Goal: Task Accomplishment & Management: Complete application form

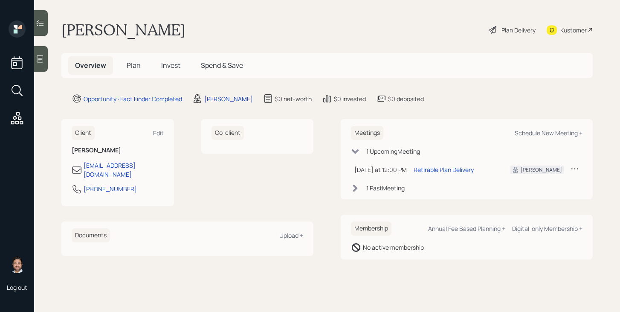
click at [124, 62] on h5 "Plan" at bounding box center [134, 65] width 28 height 18
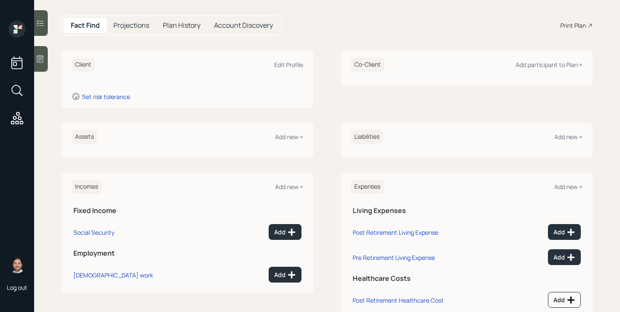
scroll to position [80, 0]
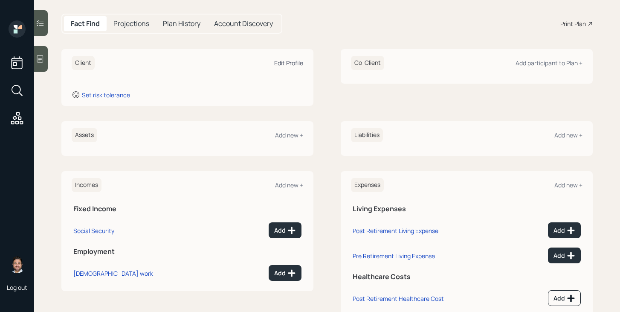
click at [284, 62] on div "Edit Profile" at bounding box center [288, 63] width 29 height 8
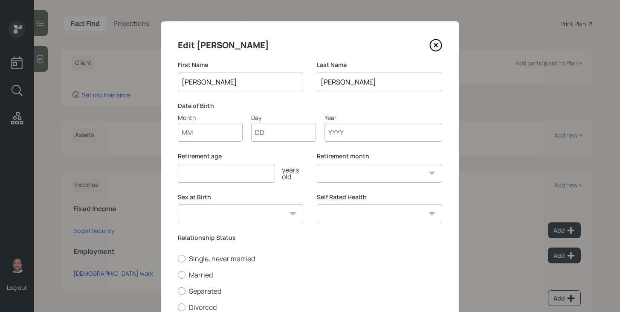
click at [228, 138] on input "Month" at bounding box center [210, 132] width 65 height 19
type input "09"
type input "11"
type input "1962"
select select "9"
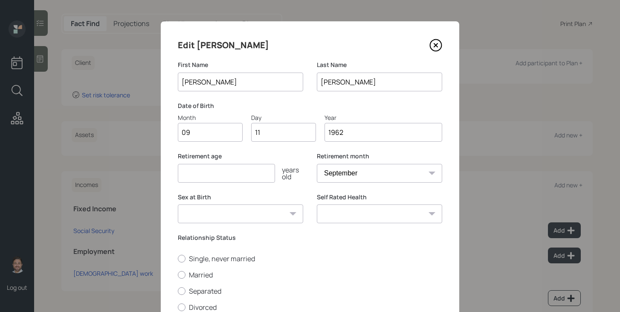
type input "1962"
click at [219, 175] on input "number" at bounding box center [226, 173] width 97 height 19
type input "60"
click at [227, 211] on select "[DEMOGRAPHIC_DATA] [DEMOGRAPHIC_DATA] Other / Prefer not to say" at bounding box center [240, 213] width 125 height 19
select select "[DEMOGRAPHIC_DATA]"
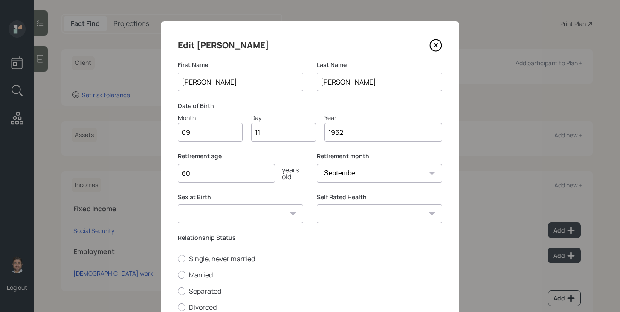
click at [178, 204] on select "[DEMOGRAPHIC_DATA] [DEMOGRAPHIC_DATA] Other / Prefer not to say" at bounding box center [240, 213] width 125 height 19
click at [202, 275] on label "Married" at bounding box center [310, 274] width 264 height 9
click at [178, 275] on input "Married" at bounding box center [177, 274] width 0 height 0
radio input "true"
click at [364, 213] on select "Excellent Very Good Good Fair Poor" at bounding box center [379, 213] width 125 height 19
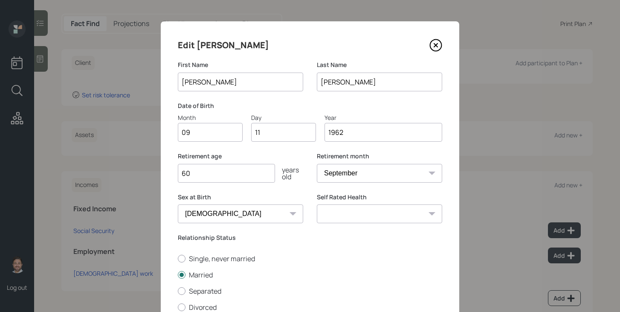
select select "fair"
click at [317, 204] on select "Excellent Very Good Good Fair Poor" at bounding box center [379, 213] width 125 height 19
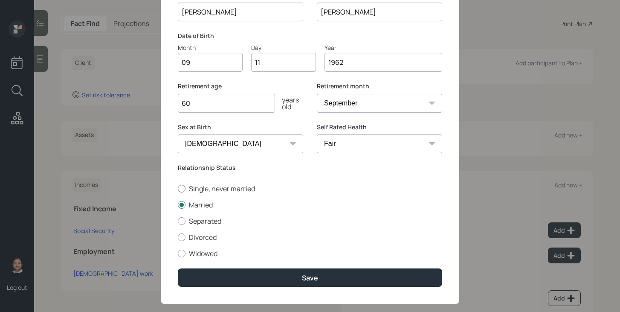
scroll to position [70, 0]
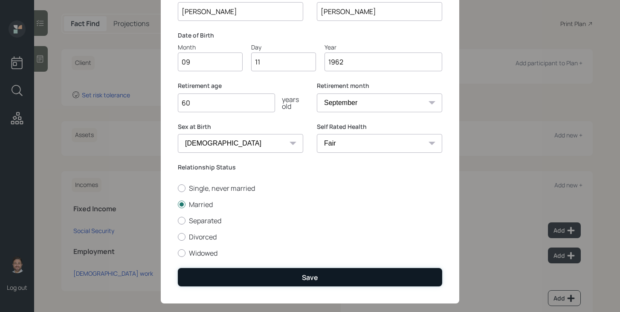
click at [327, 277] on button "Save" at bounding box center [310, 277] width 264 height 18
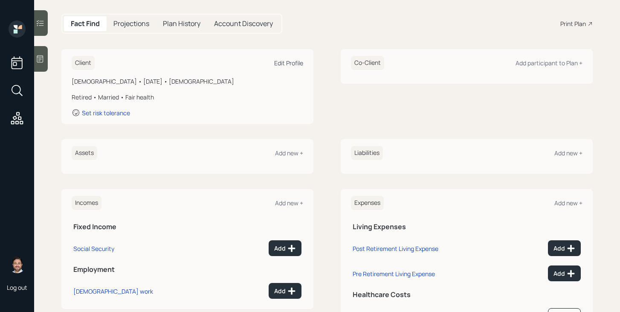
click at [290, 63] on div "Edit Profile" at bounding box center [288, 63] width 29 height 8
select select "9"
select select "fair"
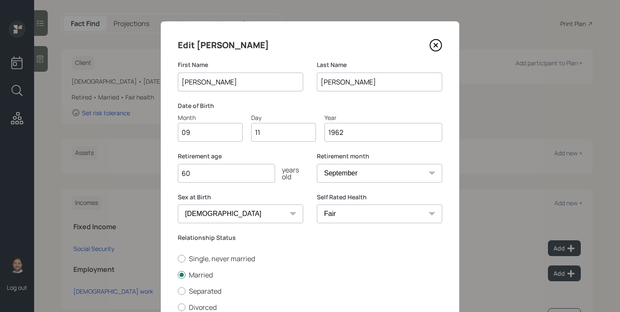
click at [225, 180] on input "60" at bounding box center [226, 173] width 97 height 19
type input "6"
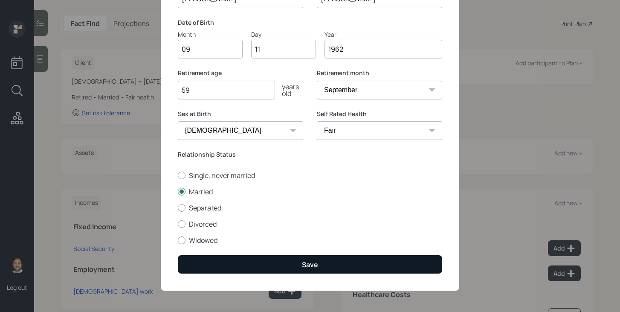
type input "59"
click at [263, 257] on button "Save" at bounding box center [310, 264] width 264 height 18
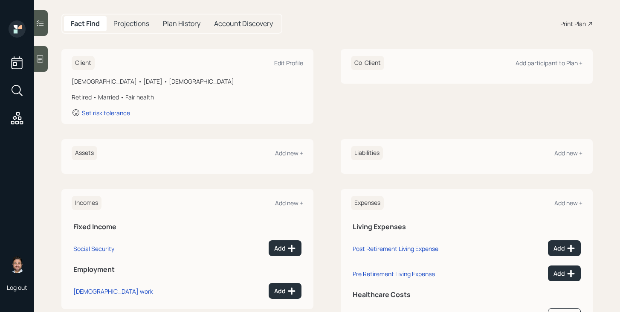
scroll to position [47, 0]
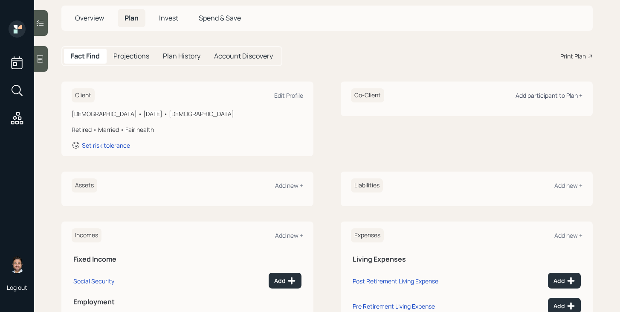
click at [549, 95] on div "Add participant to Plan +" at bounding box center [548, 95] width 67 height 8
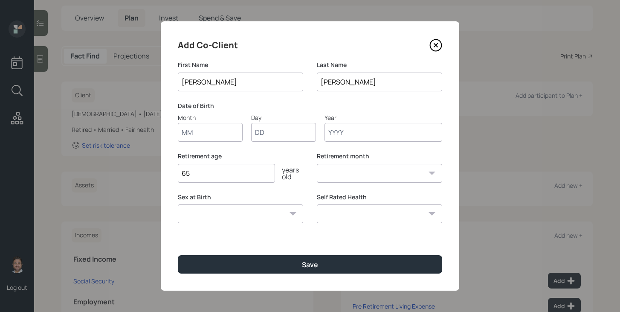
type input "[PERSON_NAME]"
click at [230, 139] on input "Month" at bounding box center [210, 132] width 65 height 19
type input "06"
type input "22"
type input "1966"
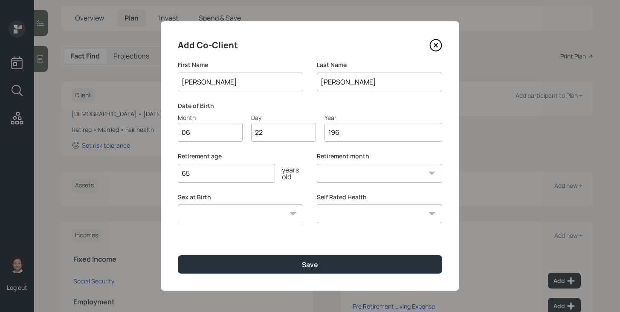
select select "6"
type input "1966"
click at [202, 179] on input "65" at bounding box center [226, 173] width 97 height 19
type input "6"
type input "60"
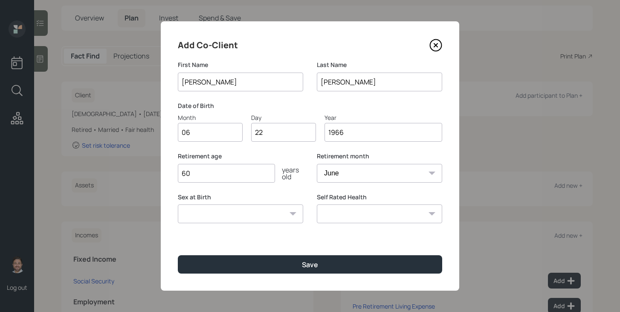
click at [228, 209] on select "[DEMOGRAPHIC_DATA] [DEMOGRAPHIC_DATA] Other / Prefer not to say" at bounding box center [240, 213] width 125 height 19
select select "[DEMOGRAPHIC_DATA]"
click at [178, 204] on select "[DEMOGRAPHIC_DATA] [DEMOGRAPHIC_DATA] Other / Prefer not to say" at bounding box center [240, 213] width 125 height 19
click at [329, 210] on select "Excellent Very Good Good Fair Poor" at bounding box center [379, 213] width 125 height 19
select select "fair"
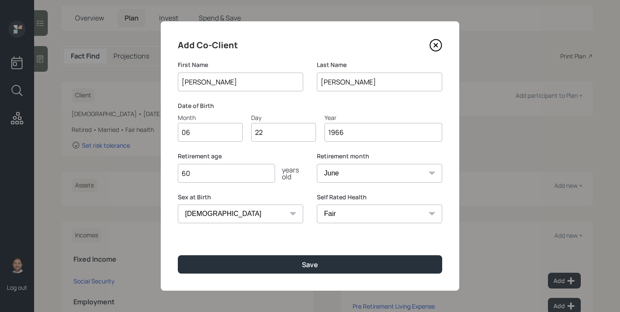
click at [317, 204] on select "Excellent Very Good Good Fair Poor" at bounding box center [379, 213] width 125 height 19
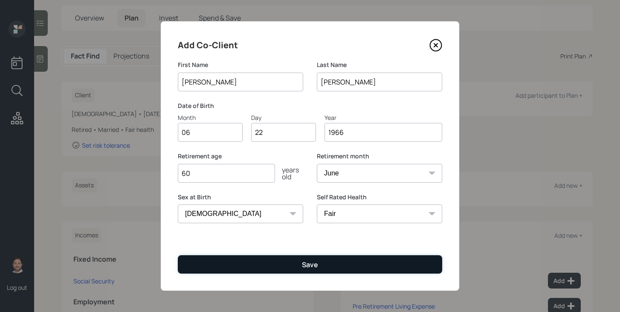
click at [320, 262] on button "Save" at bounding box center [310, 264] width 264 height 18
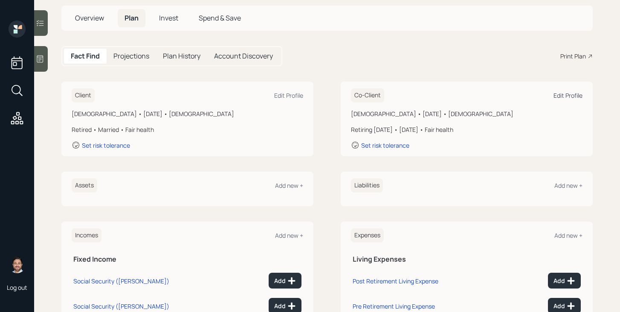
click at [558, 94] on div "Edit Profile" at bounding box center [567, 95] width 29 height 8
select select "6"
select select "[DEMOGRAPHIC_DATA]"
select select "fair"
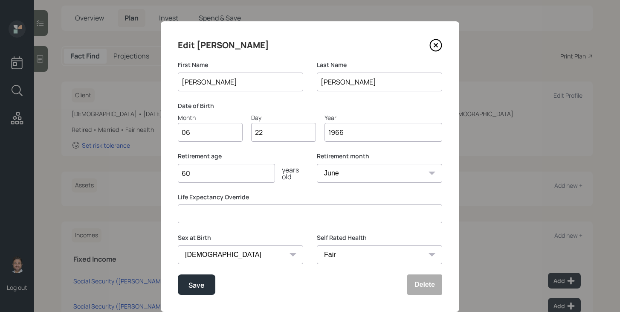
click at [227, 165] on input "60" at bounding box center [226, 173] width 97 height 19
click at [227, 173] on input "60" at bounding box center [226, 173] width 97 height 19
type input "6"
type input "58"
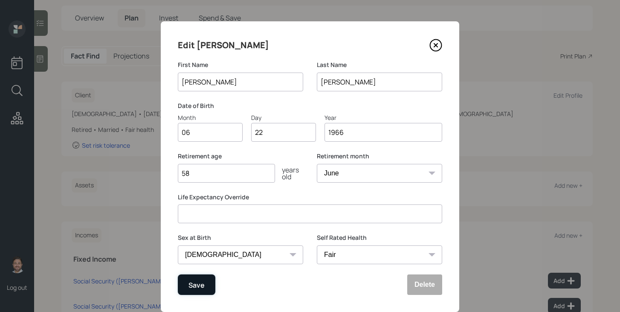
click at [202, 284] on div "Save" at bounding box center [196, 285] width 16 height 12
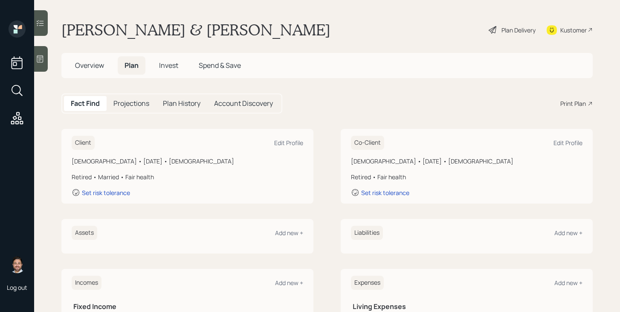
click at [511, 34] on div "Plan Delivery" at bounding box center [518, 30] width 34 height 9
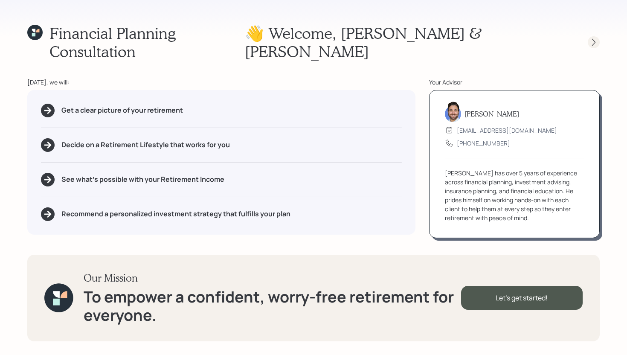
click at [592, 38] on icon at bounding box center [593, 42] width 9 height 9
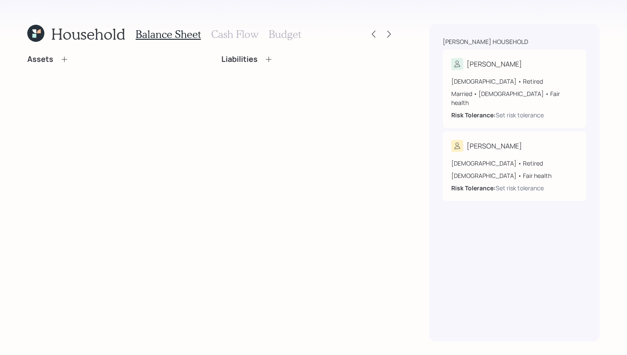
click at [65, 58] on icon at bounding box center [64, 59] width 9 height 9
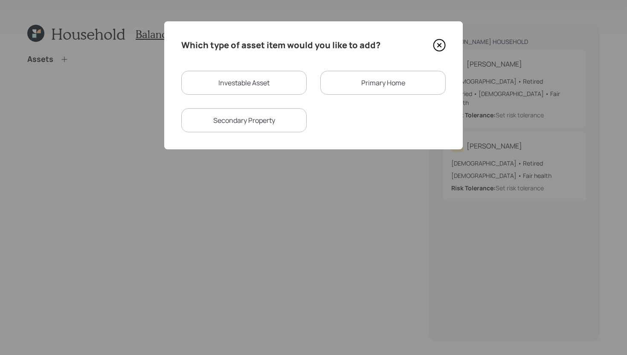
click at [244, 80] on div "Investable Asset" at bounding box center [243, 83] width 125 height 24
select select "taxable"
select select "balanced"
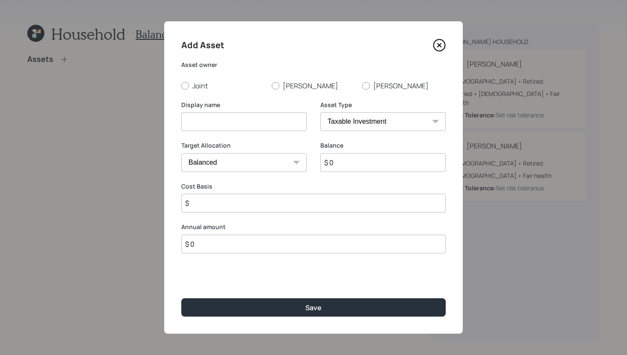
click at [230, 118] on input at bounding box center [243, 121] width 125 height 19
click at [191, 123] on input "[PERSON_NAME]'s Former 401k" at bounding box center [243, 121] width 125 height 19
type input "[PERSON_NAME]'s Former 401k"
click at [373, 122] on select "SEP [PERSON_NAME] IRA 401(k) [PERSON_NAME] 401(k) 403(b) [PERSON_NAME] 403(b) 4…" at bounding box center [382, 121] width 125 height 19
select select "company_sponsored"
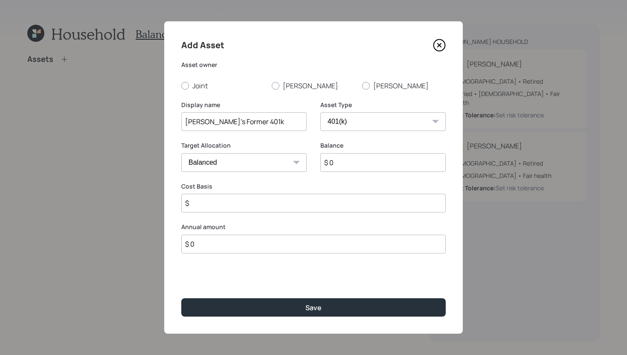
click at [320, 112] on select "SEP [PERSON_NAME] IRA 401(k) [PERSON_NAME] 401(k) 403(b) [PERSON_NAME] 403(b) 4…" at bounding box center [382, 121] width 125 height 19
click at [278, 202] on input "number" at bounding box center [237, 203] width 113 height 19
type input "0"
click at [333, 205] on input "number" at bounding box center [376, 203] width 113 height 19
type input "0"
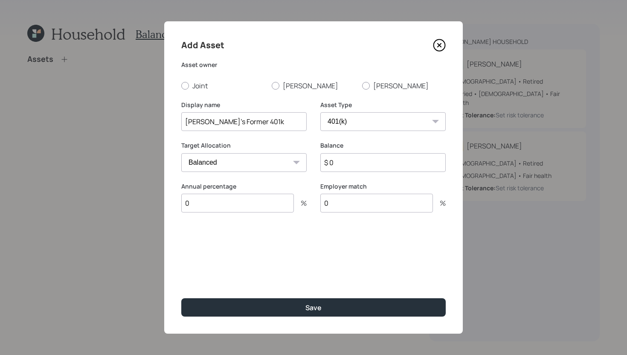
click at [354, 168] on input "$ 0" at bounding box center [382, 162] width 125 height 19
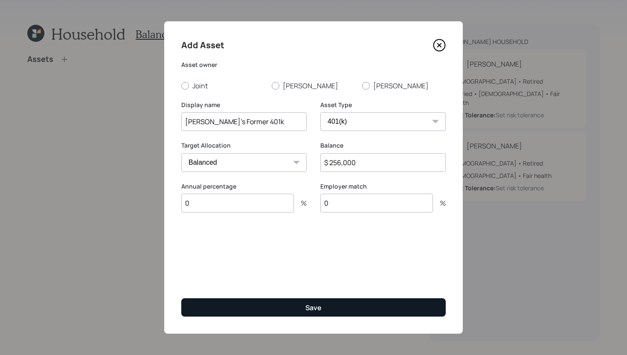
type input "$ 256,000"
click at [323, 306] on button "Save" at bounding box center [313, 307] width 264 height 18
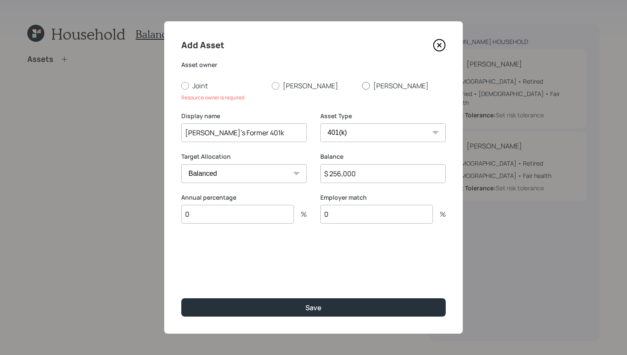
click at [371, 86] on label "[PERSON_NAME]" at bounding box center [404, 85] width 84 height 9
click at [362, 86] on input "[PERSON_NAME]" at bounding box center [361, 85] width 0 height 0
radio input "true"
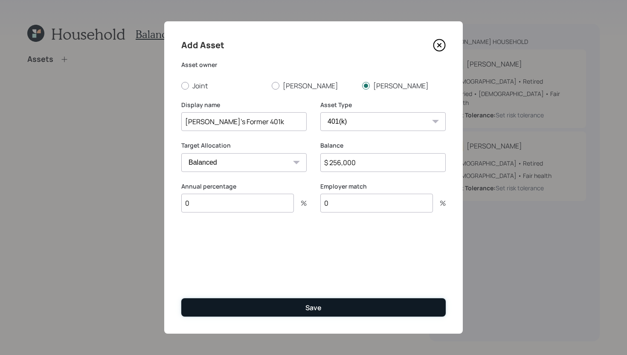
click at [311, 309] on div "Save" at bounding box center [313, 307] width 16 height 9
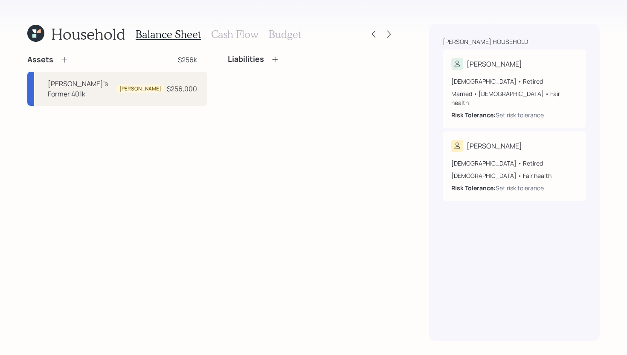
click at [63, 61] on icon at bounding box center [64, 59] width 9 height 9
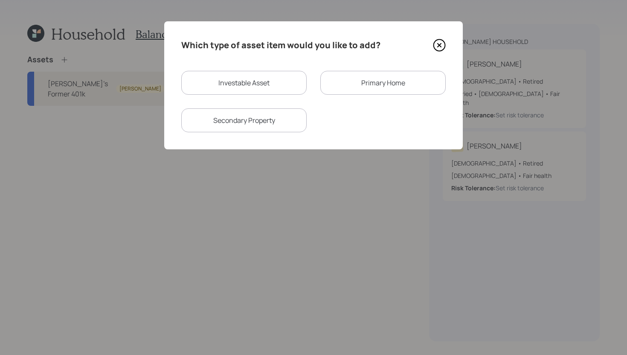
click at [283, 84] on div "Investable Asset" at bounding box center [243, 83] width 125 height 24
select select "taxable"
select select "balanced"
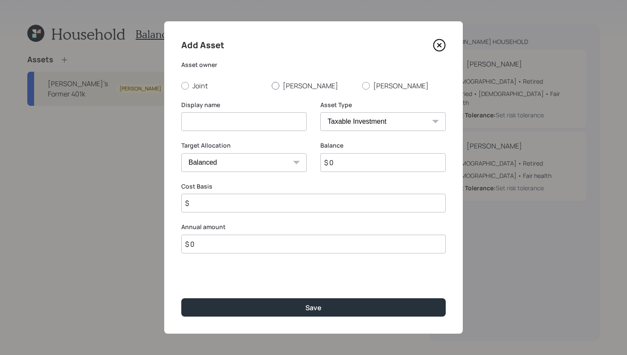
click at [291, 87] on label "[PERSON_NAME]" at bounding box center [314, 85] width 84 height 9
click at [272, 86] on input "[PERSON_NAME]" at bounding box center [271, 85] width 0 height 0
radio input "true"
click at [281, 115] on input at bounding box center [243, 121] width 125 height 19
click at [439, 45] on icon at bounding box center [438, 44] width 3 height 3
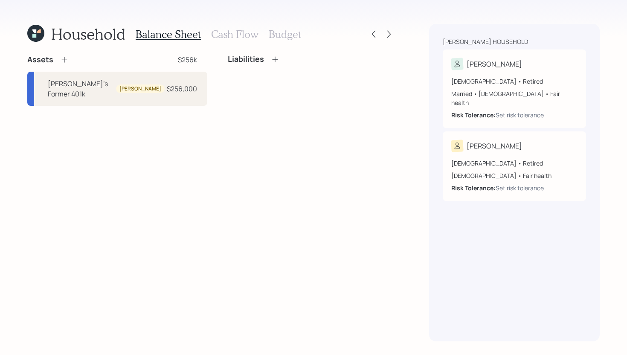
click at [240, 38] on h3 "Cash Flow" at bounding box center [234, 34] width 47 height 12
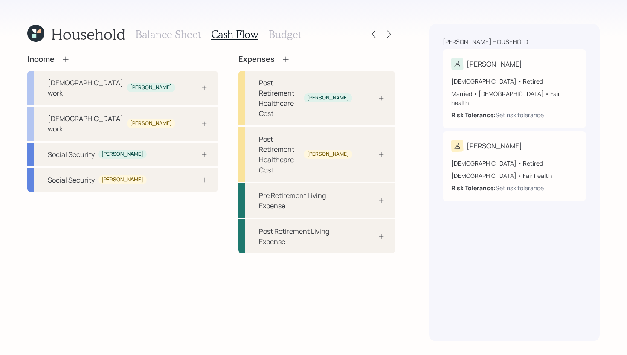
click at [67, 59] on icon at bounding box center [65, 59] width 9 height 9
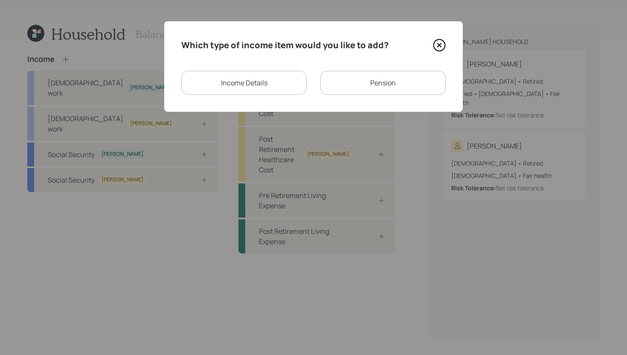
click at [234, 89] on div "Income Details" at bounding box center [243, 83] width 125 height 24
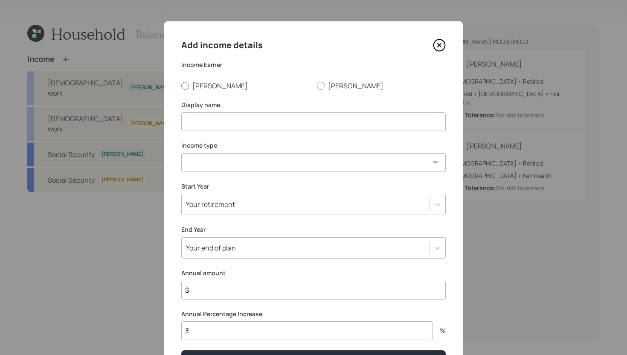
click at [206, 86] on label "[PERSON_NAME]" at bounding box center [245, 85] width 129 height 9
click at [181, 86] on input "[PERSON_NAME]" at bounding box center [181, 85] width 0 height 0
radio input "true"
drag, startPoint x: 224, startPoint y: 116, endPoint x: 228, endPoint y: 113, distance: 5.8
click at [224, 116] on input at bounding box center [313, 121] width 264 height 19
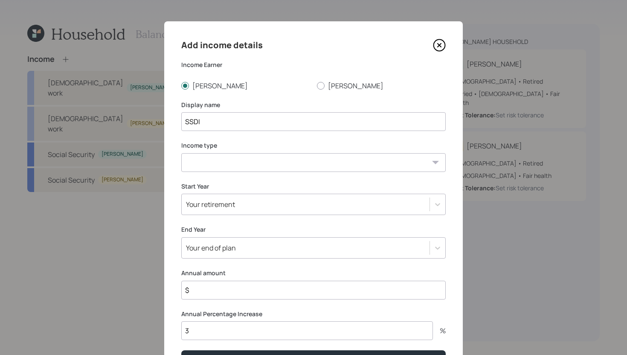
type input "SSDI"
click at [240, 156] on select "[DEMOGRAPHIC_DATA] work [DEMOGRAPHIC_DATA] work Self employment Other" at bounding box center [313, 162] width 264 height 19
select select "other"
click at [181, 153] on select "[DEMOGRAPHIC_DATA] work [DEMOGRAPHIC_DATA] work Self employment Other" at bounding box center [313, 162] width 264 height 19
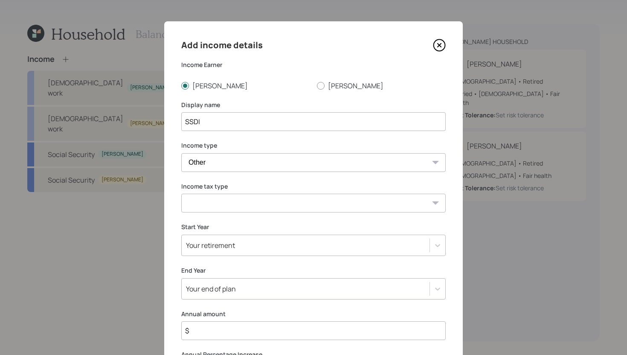
click at [237, 194] on select "Tax-free Earned Self Employment Alimony Royalties Pension / Annuity Interest Di…" at bounding box center [313, 203] width 264 height 19
select select "social_security"
click at [181, 194] on select "Tax-free Earned Self Employment Alimony Royalties Pension / Annuity Interest Di…" at bounding box center [313, 203] width 264 height 19
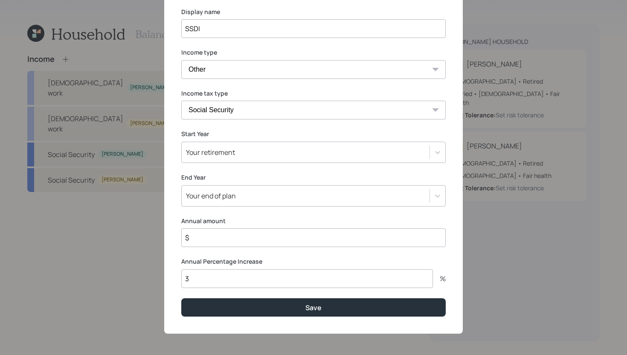
scroll to position [93, 0]
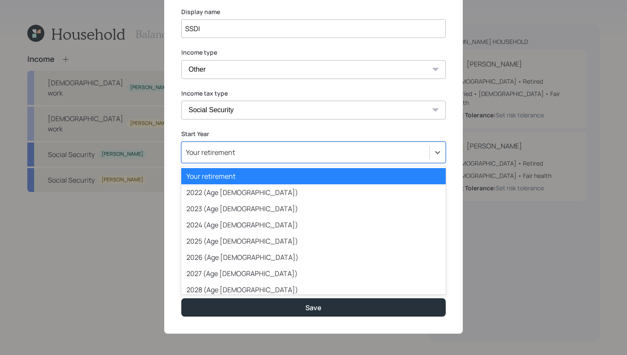
click at [251, 150] on div "Your retirement" at bounding box center [306, 152] width 248 height 14
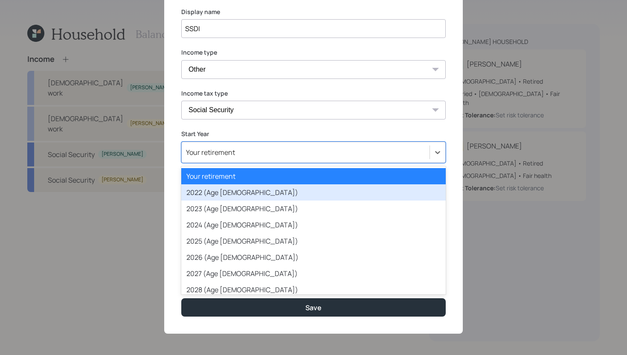
click at [235, 191] on div "2022 (Age [DEMOGRAPHIC_DATA])" at bounding box center [313, 192] width 264 height 16
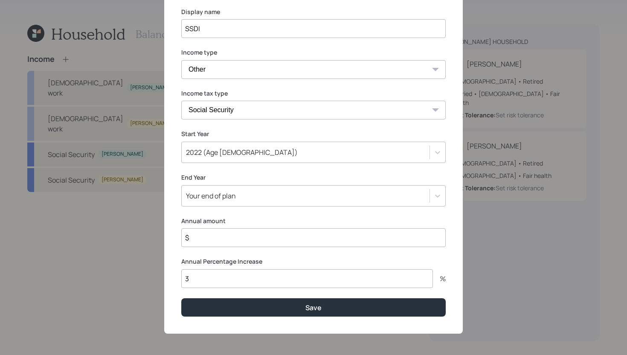
click at [224, 235] on input "$" at bounding box center [313, 237] width 264 height 19
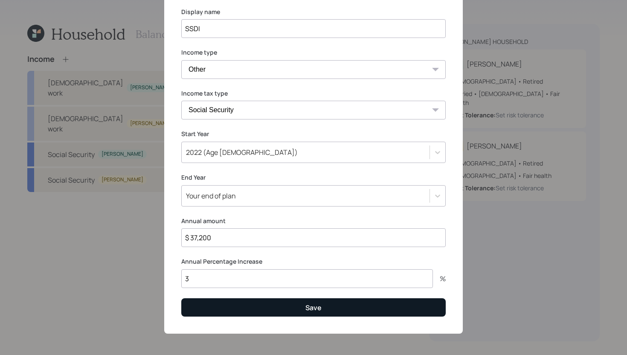
type input "$ 37,200"
click at [264, 302] on button "Save" at bounding box center [313, 307] width 264 height 18
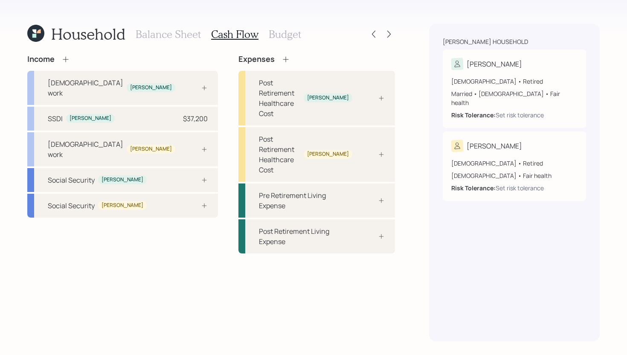
click at [66, 60] on icon at bounding box center [65, 59] width 9 height 9
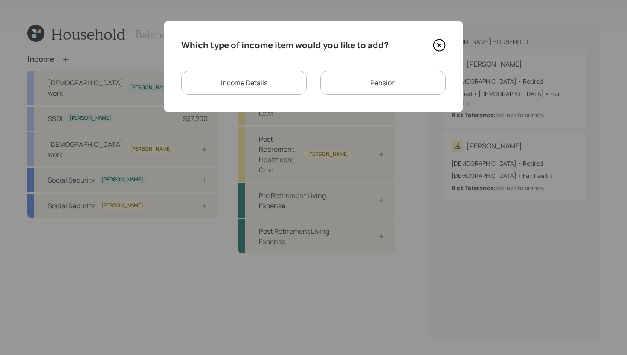
click at [357, 87] on div "Pension" at bounding box center [382, 83] width 125 height 24
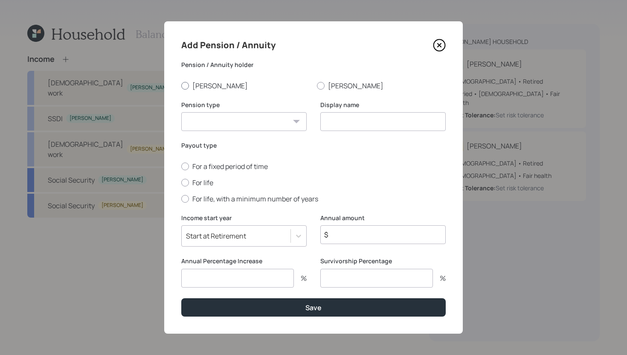
click at [190, 84] on label "[PERSON_NAME]" at bounding box center [245, 85] width 129 height 9
click at [181, 85] on input "[PERSON_NAME]" at bounding box center [181, 85] width 0 height 0
radio input "true"
click at [218, 121] on select "Pension Annuity" at bounding box center [243, 121] width 125 height 19
select select "pension"
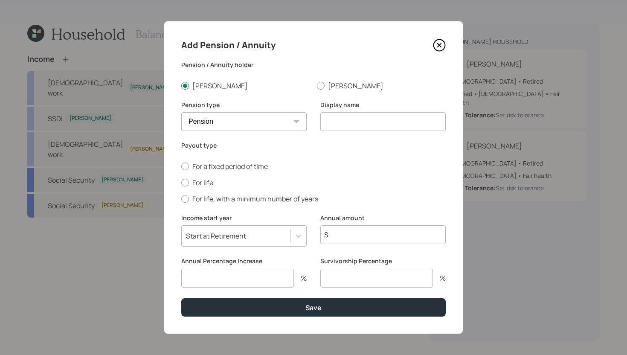
click at [181, 112] on select "Pension Annuity" at bounding box center [243, 121] width 125 height 19
click at [346, 122] on input at bounding box center [382, 121] width 125 height 19
type input "Pension"
click at [199, 182] on label "For life" at bounding box center [313, 182] width 264 height 9
click at [181, 182] on input "For life" at bounding box center [181, 182] width 0 height 0
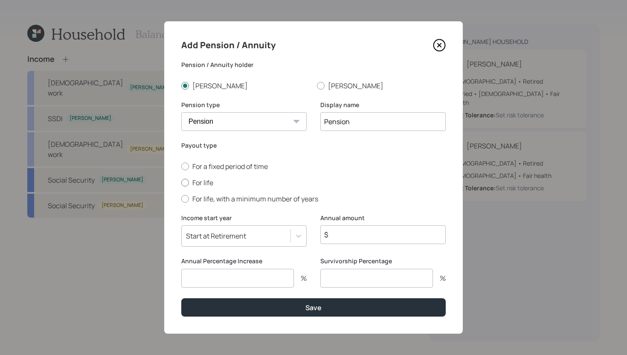
radio input "true"
click at [264, 284] on input "number" at bounding box center [237, 278] width 113 height 19
click at [354, 236] on input "$" at bounding box center [382, 234] width 125 height 19
type input "$ 4,656"
click at [280, 280] on input "number" at bounding box center [237, 278] width 113 height 19
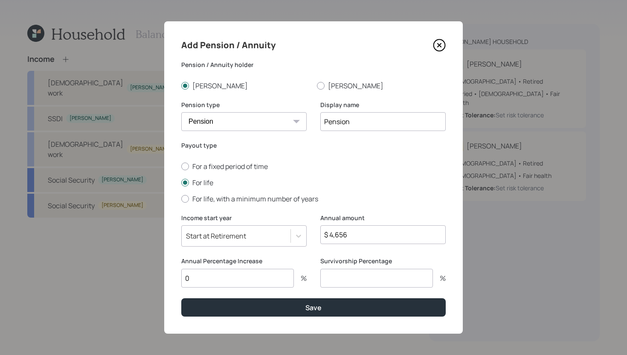
type input "0"
click at [347, 274] on input "number" at bounding box center [376, 278] width 113 height 19
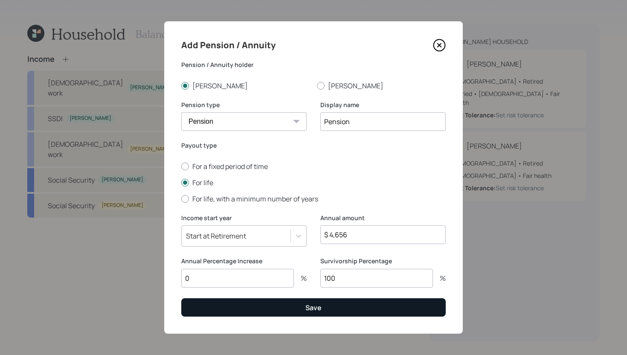
type input "100"
click at [338, 300] on button "Save" at bounding box center [313, 307] width 264 height 18
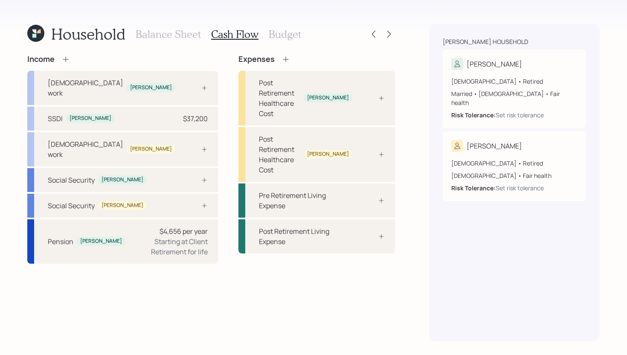
click at [68, 58] on icon at bounding box center [65, 59] width 9 height 9
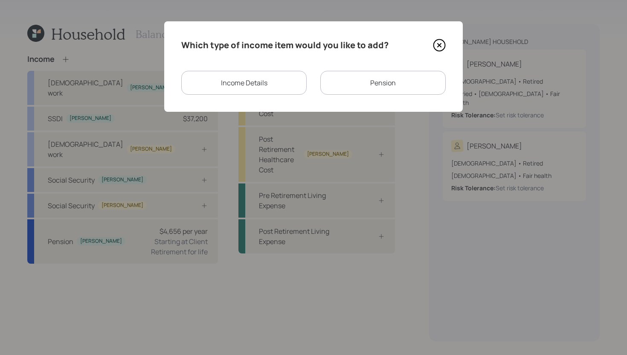
click at [273, 89] on div "Income Details" at bounding box center [243, 83] width 125 height 24
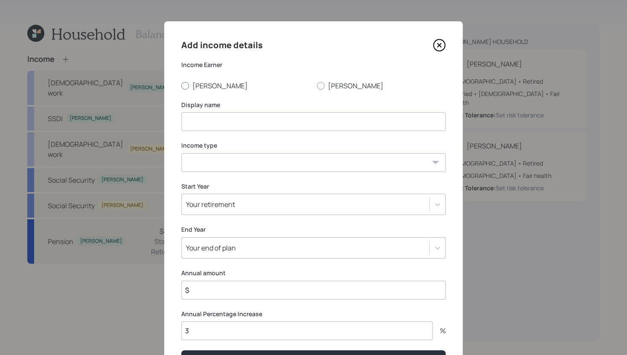
click at [200, 88] on label "[PERSON_NAME]" at bounding box center [245, 85] width 129 height 9
click at [181, 86] on input "[PERSON_NAME]" at bounding box center [181, 85] width 0 height 0
radio input "true"
click at [202, 116] on input at bounding box center [313, 121] width 264 height 19
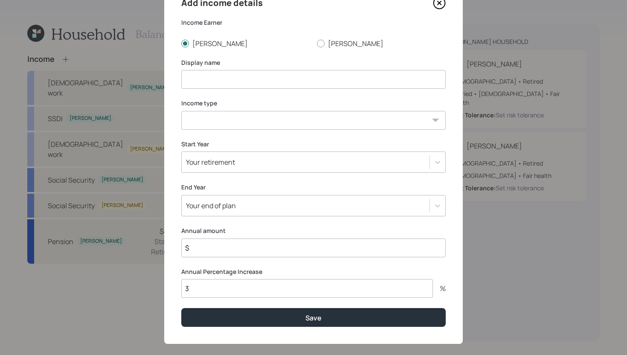
scroll to position [42, 0]
click at [252, 82] on input at bounding box center [313, 79] width 264 height 19
type input "Son's SSDI"
click at [250, 122] on select "[DEMOGRAPHIC_DATA] work [DEMOGRAPHIC_DATA] work Self employment Other" at bounding box center [313, 120] width 264 height 19
select select "other"
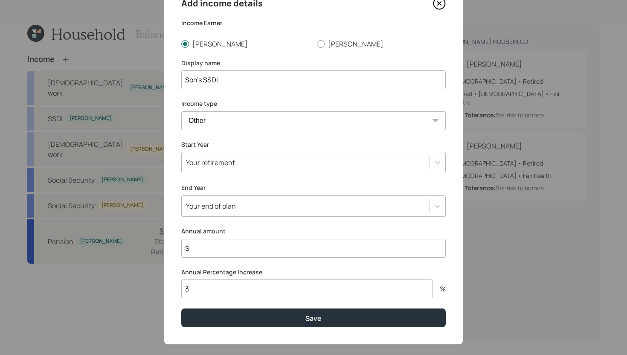
click at [181, 111] on select "[DEMOGRAPHIC_DATA] work [DEMOGRAPHIC_DATA] work Self employment Other" at bounding box center [313, 120] width 264 height 19
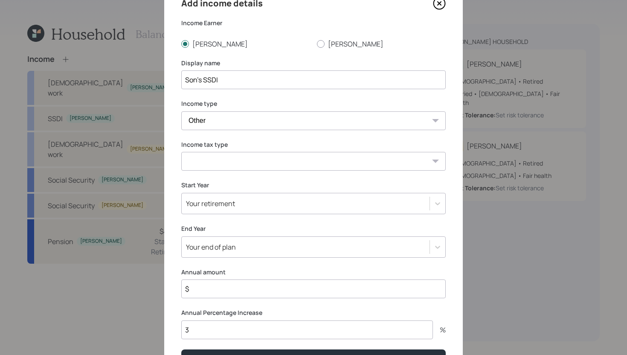
click at [230, 159] on select "Tax-free Earned Self Employment Alimony Royalties Pension / Annuity Interest Di…" at bounding box center [313, 161] width 264 height 19
select select "tax_free"
click at [181, 152] on select "Tax-free Earned Self Employment Alimony Royalties Pension / Annuity Interest Di…" at bounding box center [313, 161] width 264 height 19
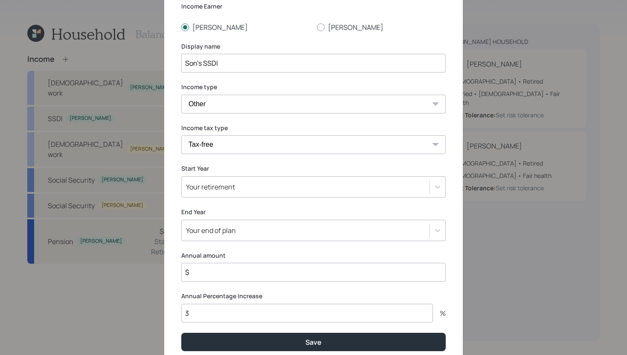
scroll to position [93, 0]
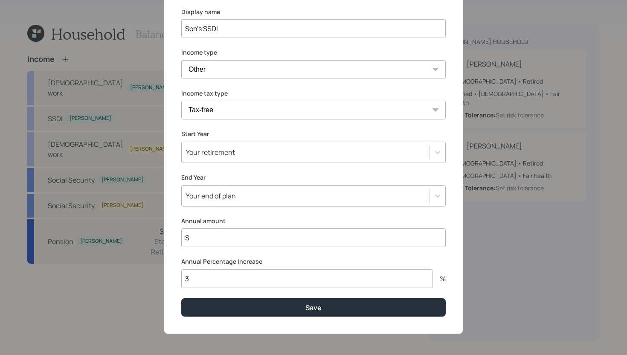
click at [232, 157] on div "Your retirement" at bounding box center [306, 152] width 248 height 14
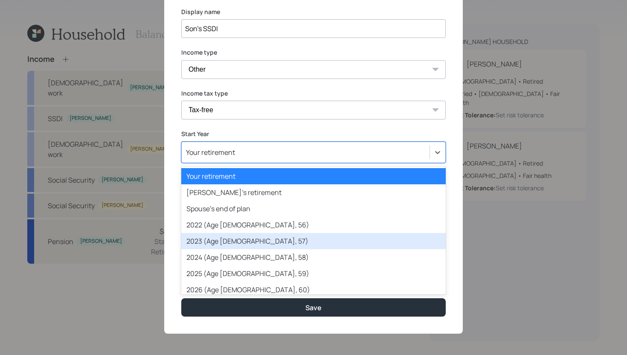
click at [223, 239] on div "2023 (Age [DEMOGRAPHIC_DATA], 57)" at bounding box center [313, 241] width 264 height 16
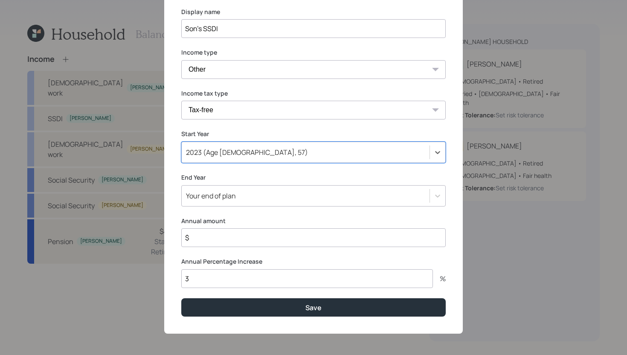
click at [203, 279] on input "3" at bounding box center [306, 278] width 251 height 19
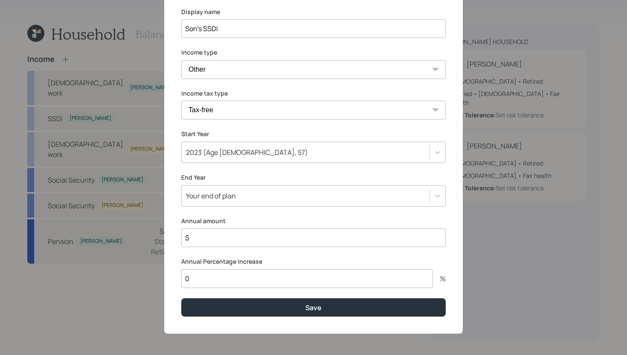
type input "0"
click at [226, 241] on input "$" at bounding box center [313, 237] width 264 height 19
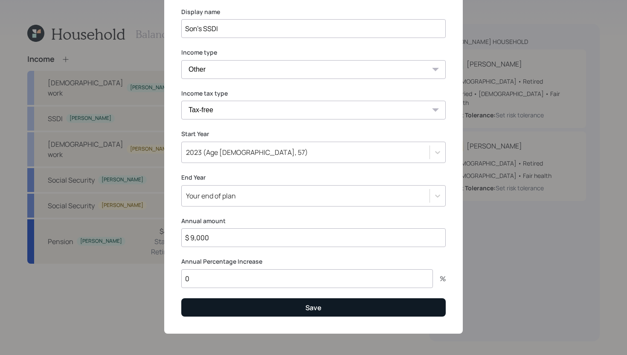
type input "$ 9,000"
click at [257, 303] on button "Save" at bounding box center [313, 307] width 264 height 18
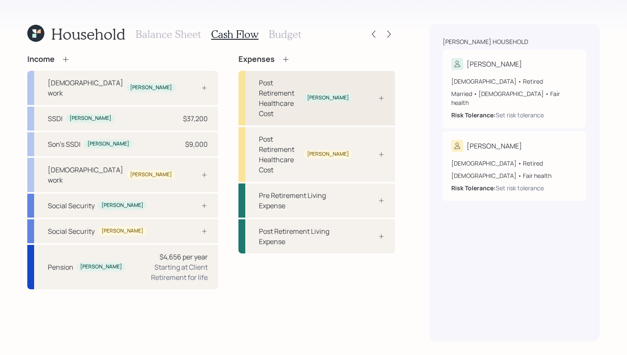
click at [328, 75] on div "Post Retirement Healthcare Cost [PERSON_NAME]" at bounding box center [316, 98] width 156 height 55
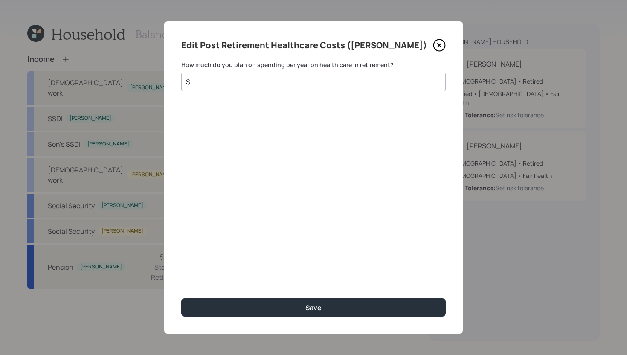
click at [270, 81] on input "$" at bounding box center [310, 82] width 250 height 10
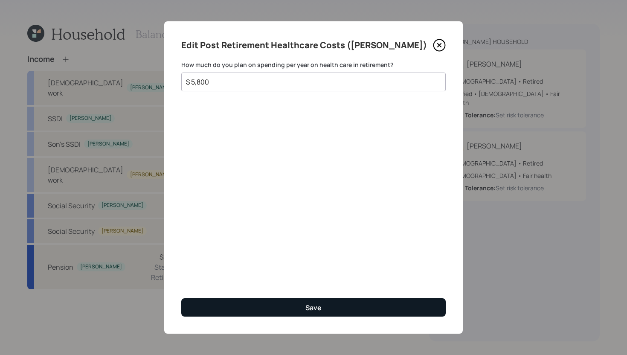
type input "$ 5,800"
click at [305, 303] on div "Save" at bounding box center [313, 307] width 16 height 9
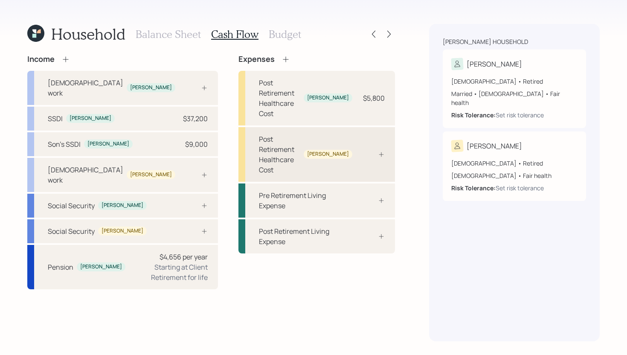
click at [376, 151] on div at bounding box center [372, 154] width 26 height 7
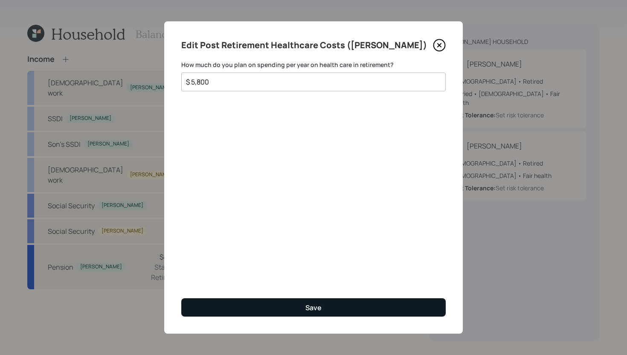
type input "$ 5,800"
click at [302, 311] on button "Save" at bounding box center [313, 307] width 264 height 18
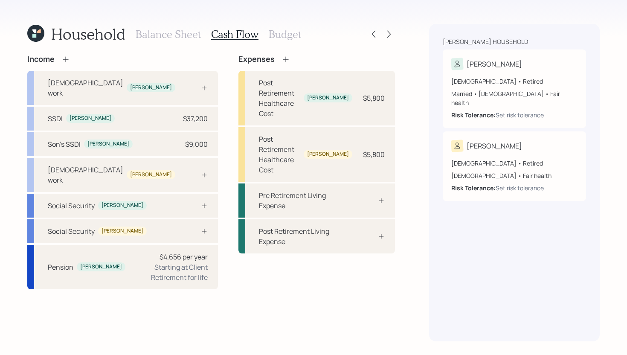
click at [291, 31] on h3 "Budget" at bounding box center [285, 34] width 32 height 12
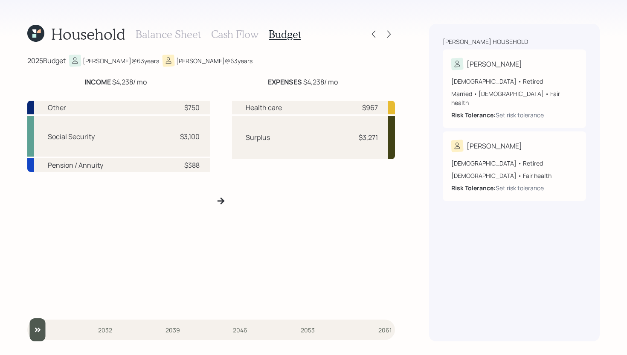
click at [246, 35] on h3 "Cash Flow" at bounding box center [234, 34] width 47 height 12
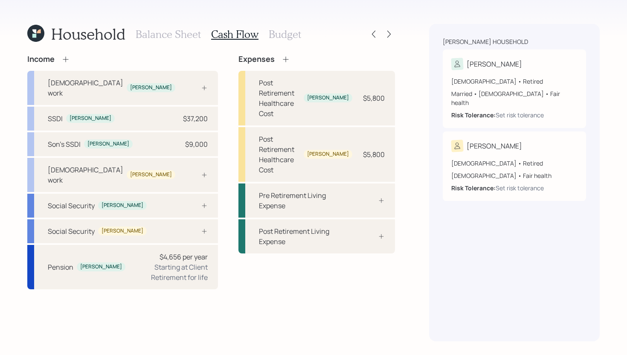
click at [295, 35] on h3 "Budget" at bounding box center [285, 34] width 32 height 12
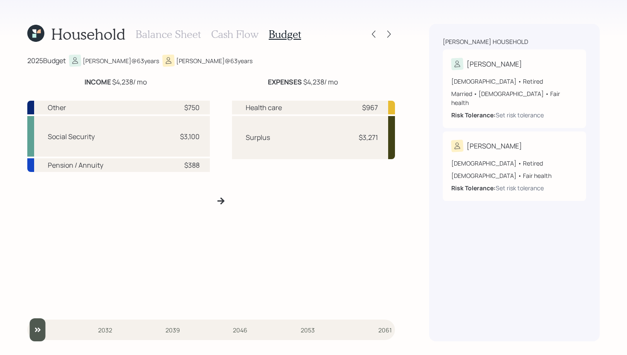
click at [238, 35] on h3 "Cash Flow" at bounding box center [234, 34] width 47 height 12
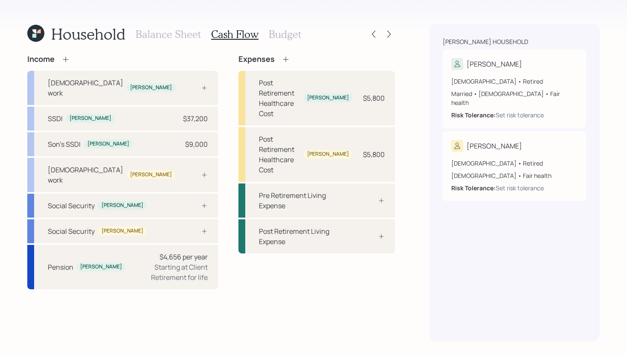
click at [277, 35] on h3 "Budget" at bounding box center [285, 34] width 32 height 12
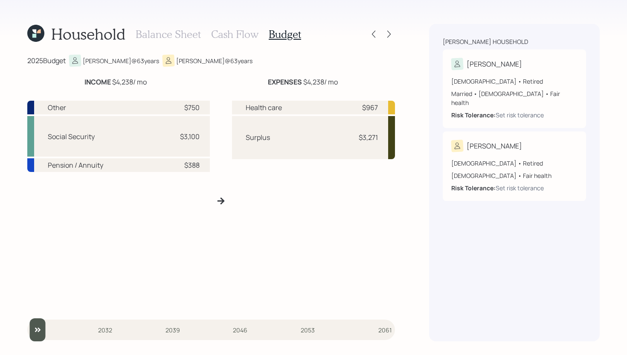
click at [196, 34] on h3 "Balance Sheet" at bounding box center [168, 34] width 65 height 12
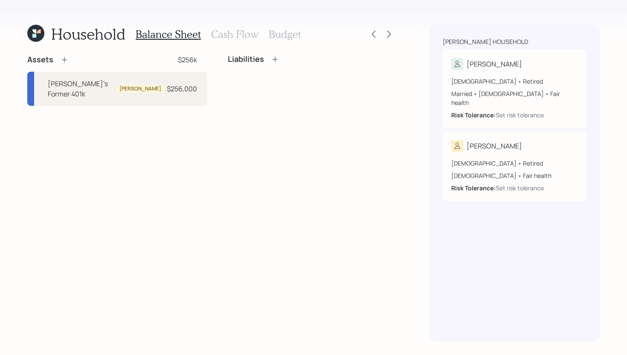
click at [241, 34] on h3 "Cash Flow" at bounding box center [234, 34] width 47 height 12
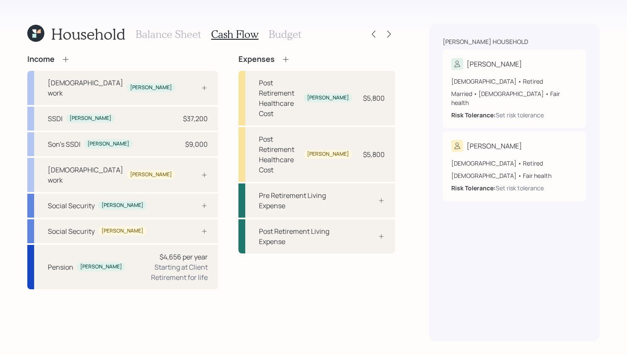
click at [278, 34] on h3 "Budget" at bounding box center [285, 34] width 32 height 12
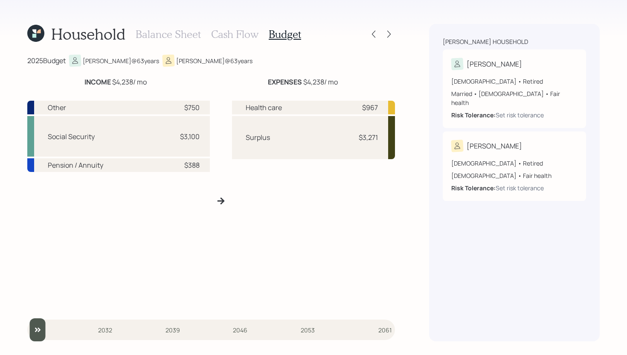
click at [240, 38] on h3 "Cash Flow" at bounding box center [234, 34] width 47 height 12
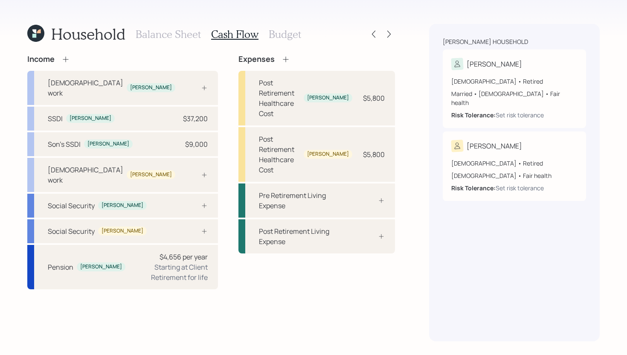
click at [185, 37] on h3 "Balance Sheet" at bounding box center [168, 34] width 65 height 12
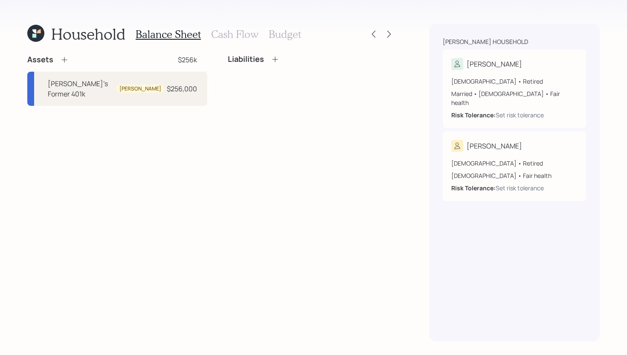
click at [223, 37] on h3 "Cash Flow" at bounding box center [234, 34] width 47 height 12
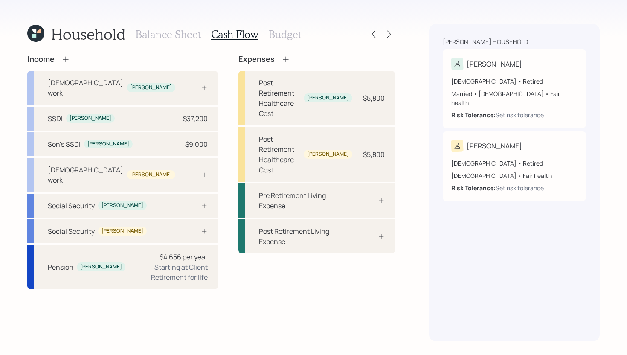
click at [184, 37] on h3 "Balance Sheet" at bounding box center [168, 34] width 65 height 12
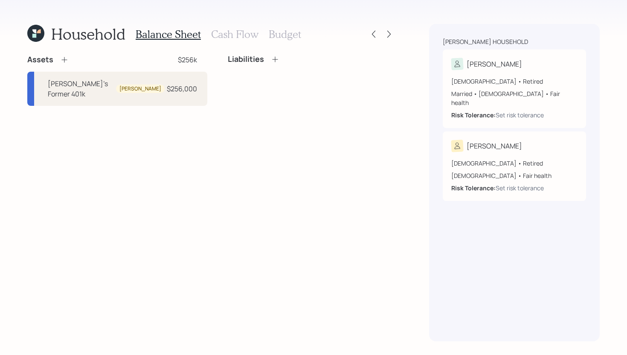
click at [220, 36] on h3 "Cash Flow" at bounding box center [234, 34] width 47 height 12
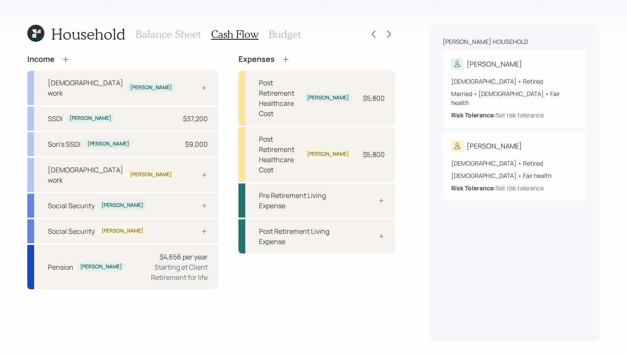
click at [293, 35] on h3 "Budget" at bounding box center [285, 34] width 32 height 12
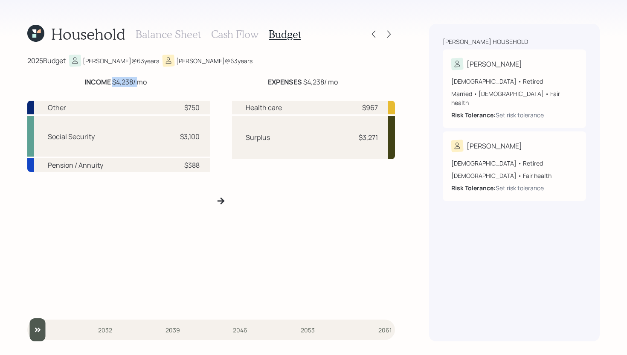
drag, startPoint x: 111, startPoint y: 82, endPoint x: 136, endPoint y: 82, distance: 24.3
click at [136, 82] on div "INCOME $4,238 / mo" at bounding box center [115, 82] width 62 height 10
click at [81, 107] on div "Other $750" at bounding box center [118, 108] width 182 height 14
drag, startPoint x: 363, startPoint y: 108, endPoint x: 387, endPoint y: 106, distance: 23.9
click at [387, 106] on div "Health care $967" at bounding box center [313, 108] width 163 height 14
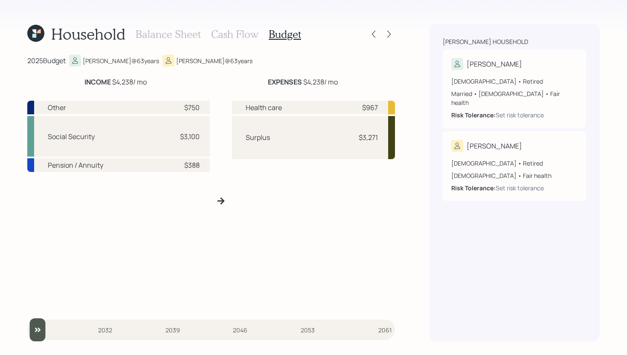
drag, startPoint x: 358, startPoint y: 132, endPoint x: 381, endPoint y: 132, distance: 23.0
click at [381, 132] on div "Surplus $3,271" at bounding box center [313, 137] width 163 height 43
click at [231, 34] on h3 "Cash Flow" at bounding box center [234, 34] width 47 height 12
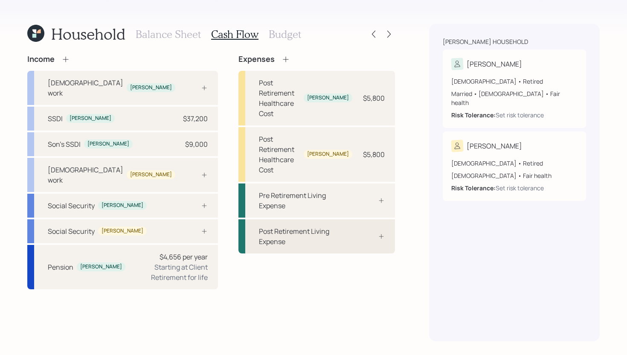
click at [341, 219] on div "Post Retirement Living Expense" at bounding box center [316, 236] width 156 height 34
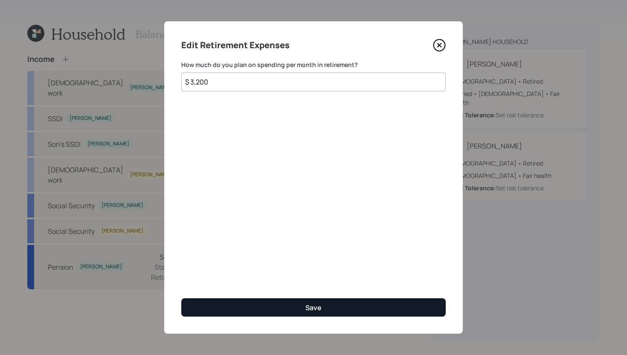
type input "$ 3,200"
click at [304, 299] on button "Save" at bounding box center [313, 307] width 264 height 18
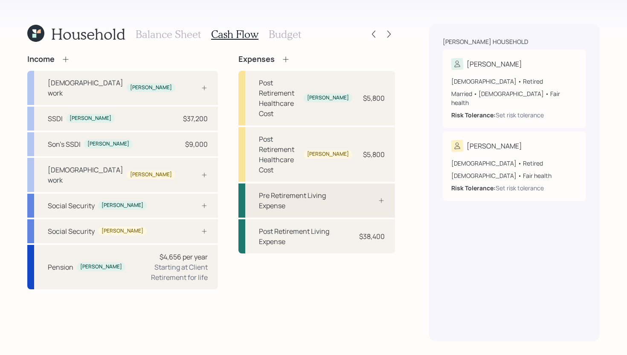
click at [332, 190] on div "Pre Retirement Living Expense" at bounding box center [305, 200] width 93 height 20
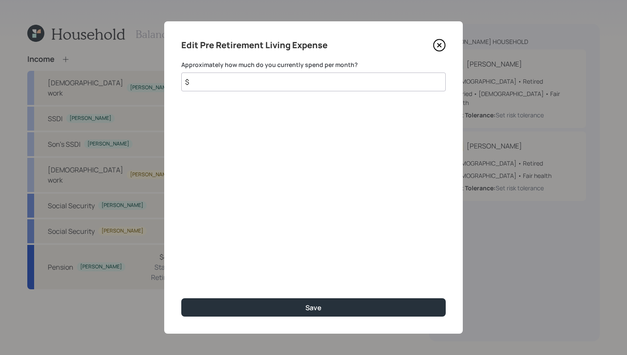
click at [267, 87] on input "$" at bounding box center [313, 81] width 264 height 19
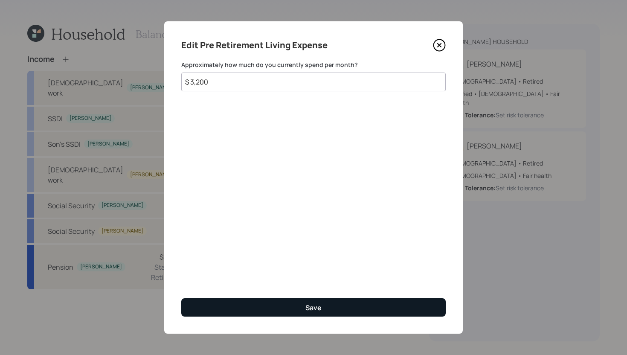
type input "$ 3,200"
click at [327, 311] on button "Save" at bounding box center [313, 307] width 264 height 18
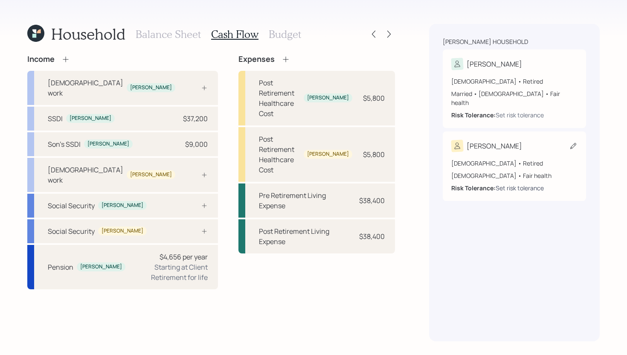
click at [511, 183] on div "Set risk tolerance" at bounding box center [519, 187] width 48 height 9
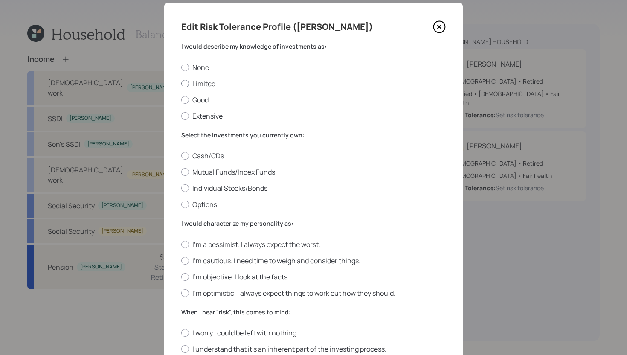
scroll to position [20, 0]
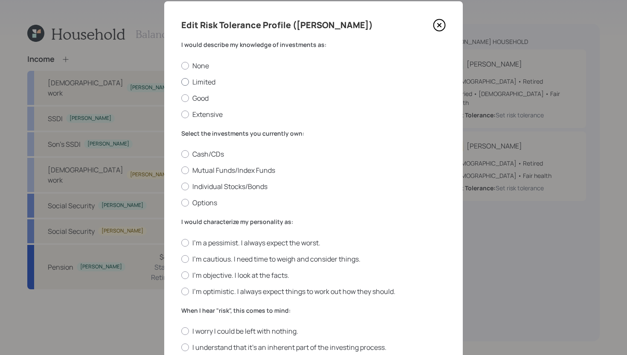
click at [212, 80] on label "Limited" at bounding box center [313, 81] width 264 height 9
click at [181, 81] on input "Limited" at bounding box center [181, 81] width 0 height 0
radio input "true"
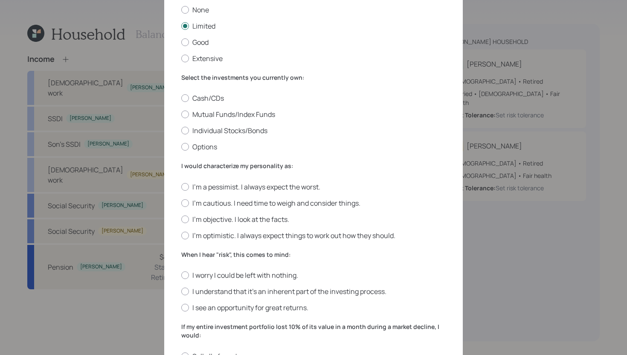
scroll to position [78, 0]
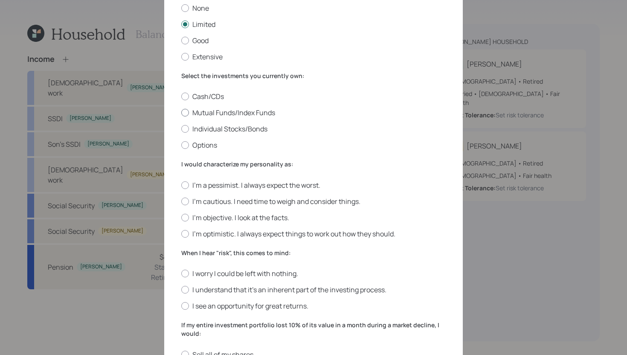
click at [238, 113] on label "Mutual Funds/Index Funds" at bounding box center [313, 112] width 264 height 9
click at [181, 113] on input "Mutual Funds/Index Funds" at bounding box center [181, 113] width 0 height 0
radio input "true"
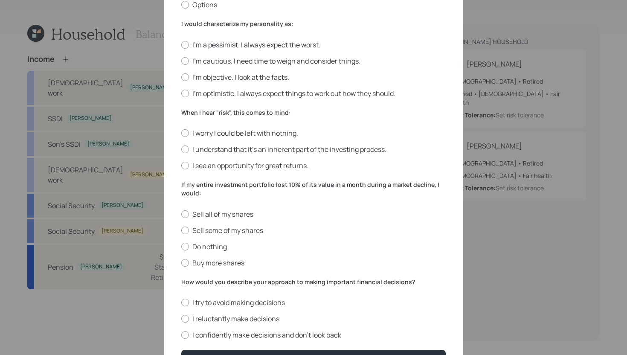
scroll to position [219, 0]
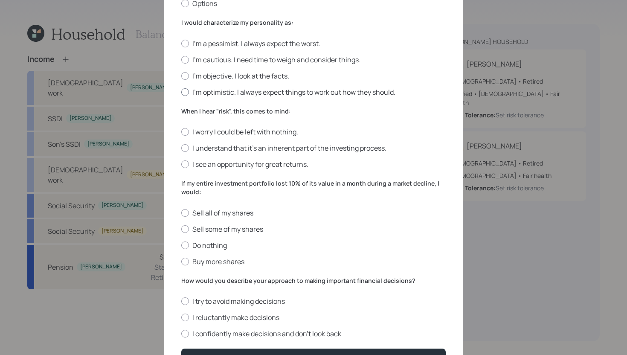
click at [182, 92] on div at bounding box center [185, 92] width 8 height 8
click at [181, 92] on input "I'm optimistic. I always expect things to work out how they should." at bounding box center [181, 92] width 0 height 0
radio input "true"
click at [272, 151] on label "I understand that it’s an inherent part of the investing process." at bounding box center [313, 147] width 264 height 9
click at [181, 148] on input "I understand that it’s an inherent part of the investing process." at bounding box center [181, 148] width 0 height 0
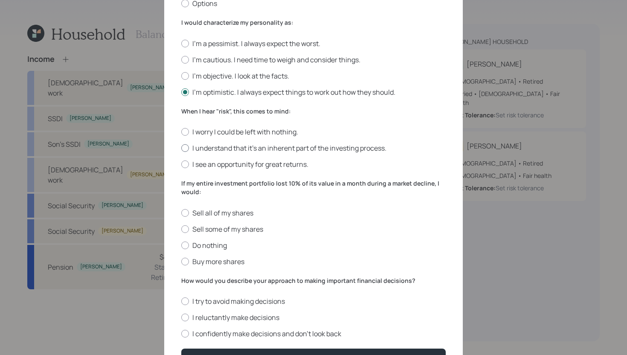
radio input "true"
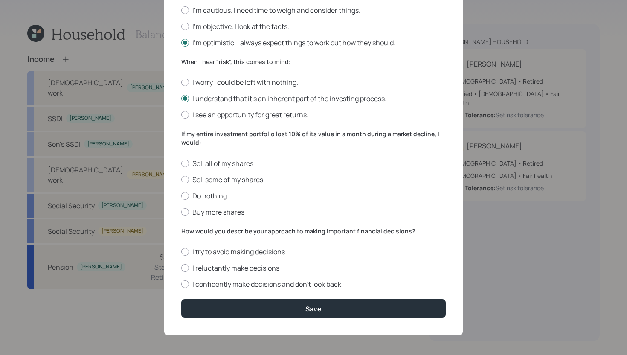
scroll to position [270, 0]
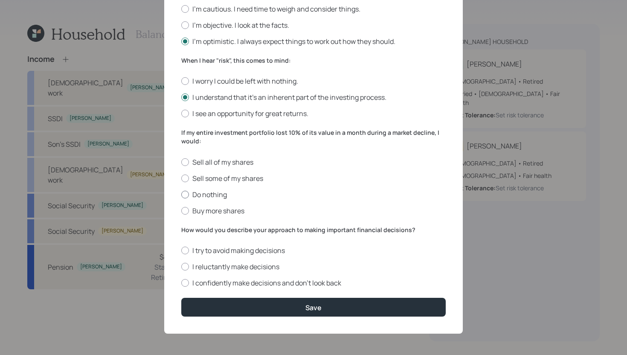
click at [217, 198] on label "Do nothing" at bounding box center [313, 194] width 264 height 9
click at [181, 194] on input "Do nothing" at bounding box center [181, 194] width 0 height 0
radio input "true"
click at [273, 250] on label "I try to avoid making decisions" at bounding box center [313, 250] width 264 height 9
click at [181, 250] on input "I try to avoid making decisions" at bounding box center [181, 250] width 0 height 0
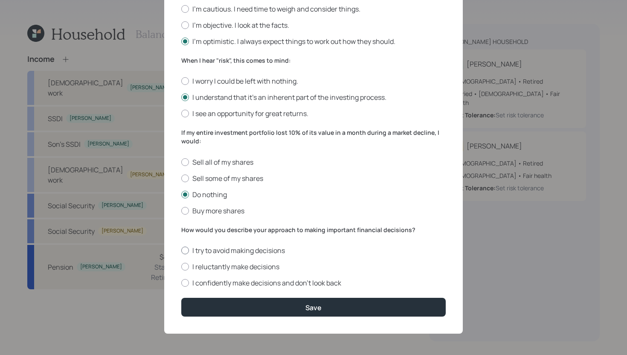
radio input "true"
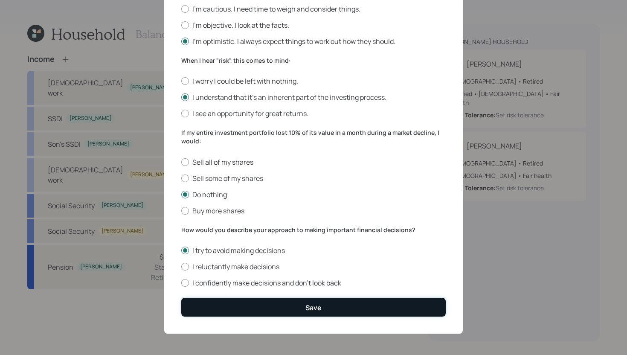
click at [315, 310] on div "Save" at bounding box center [313, 307] width 16 height 9
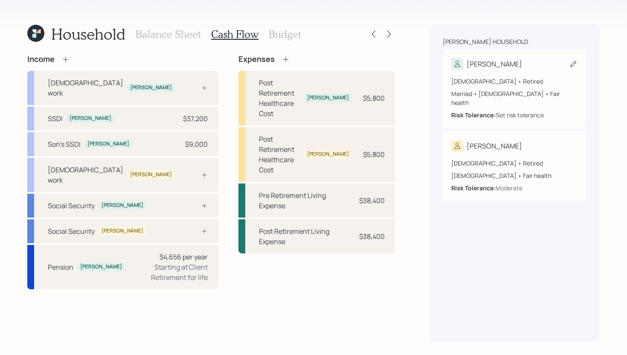
click at [532, 110] on div "Set risk tolerance" at bounding box center [519, 114] width 48 height 9
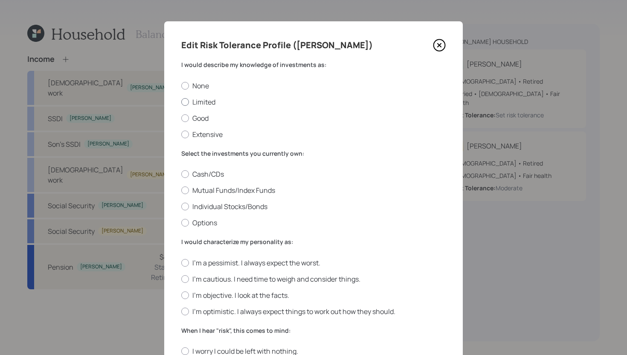
click at [209, 104] on label "Limited" at bounding box center [313, 101] width 264 height 9
click at [181, 102] on input "Limited" at bounding box center [181, 101] width 0 height 0
radio input "true"
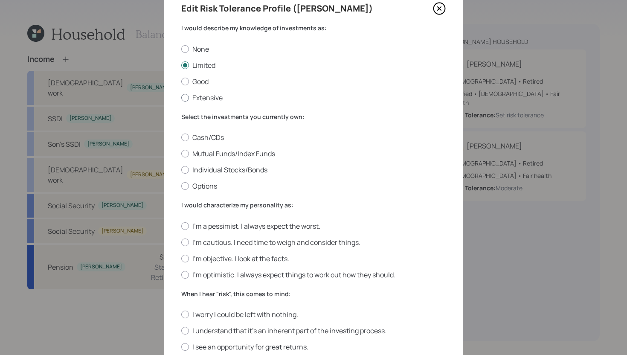
scroll to position [38, 0]
click at [253, 149] on label "Mutual Funds/Index Funds" at bounding box center [313, 152] width 264 height 9
click at [181, 153] on input "Mutual Funds/Index Funds" at bounding box center [181, 153] width 0 height 0
radio input "true"
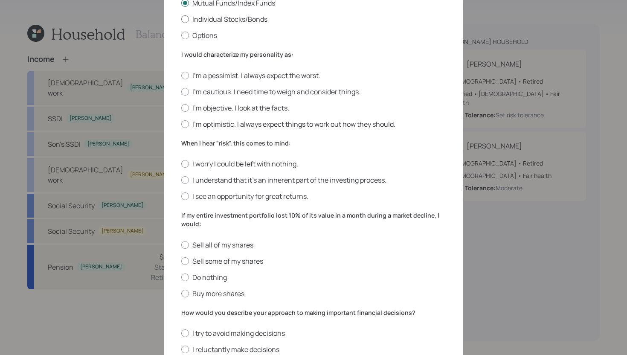
scroll to position [189, 0]
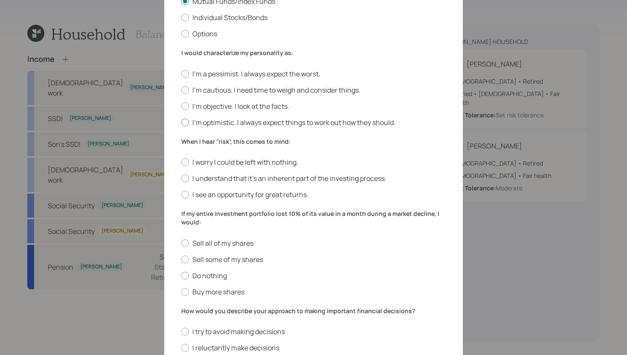
click at [211, 119] on label "I'm optimistic. I always expect things to work out how they should." at bounding box center [313, 122] width 264 height 9
click at [181, 122] on input "I'm optimistic. I always expect things to work out how they should." at bounding box center [181, 122] width 0 height 0
radio input "true"
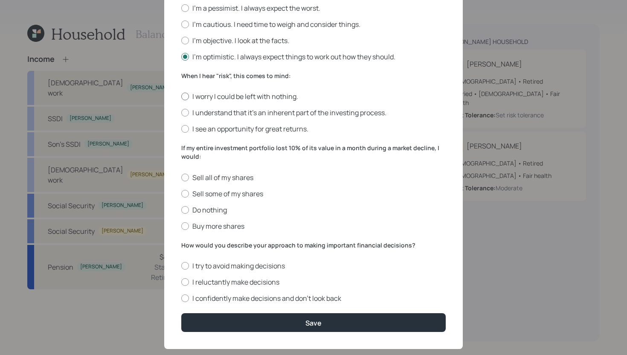
scroll to position [257, 0]
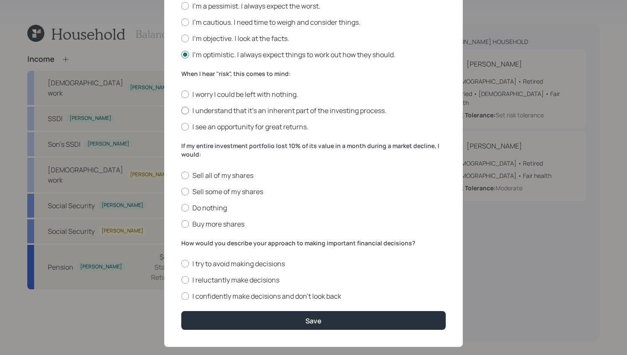
click at [249, 111] on label "I understand that it’s an inherent part of the investing process." at bounding box center [313, 110] width 264 height 9
click at [181, 111] on input "I understand that it’s an inherent part of the investing process." at bounding box center [181, 110] width 0 height 0
radio input "true"
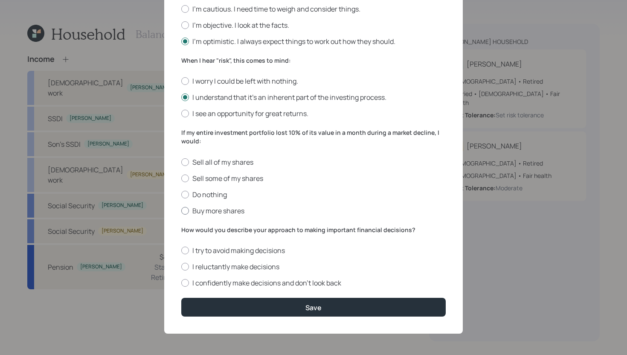
click at [234, 210] on label "Buy more shares" at bounding box center [313, 210] width 264 height 9
click at [181, 210] on input "Buy more shares" at bounding box center [181, 210] width 0 height 0
radio input "true"
click at [303, 281] on label "I confidently make decisions and don’t look back" at bounding box center [313, 282] width 264 height 9
click at [181, 283] on input "I confidently make decisions and don’t look back" at bounding box center [181, 283] width 0 height 0
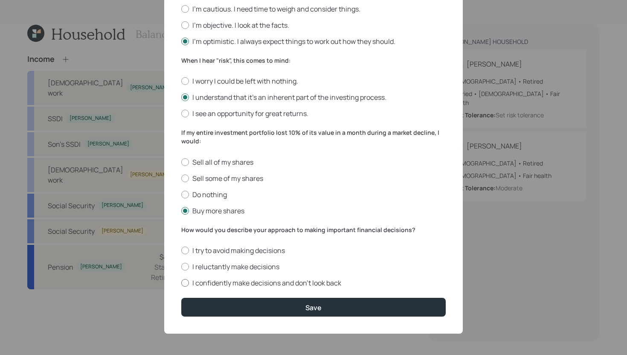
radio input "true"
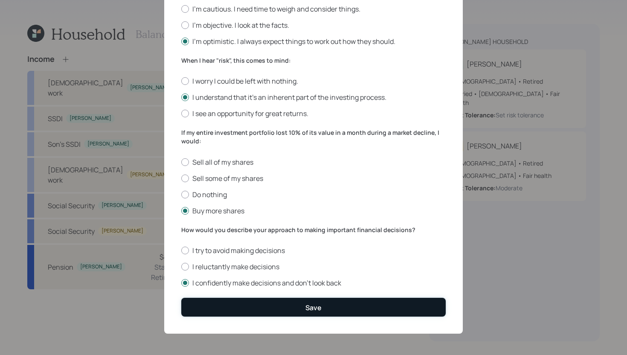
click at [303, 304] on button "Save" at bounding box center [313, 307] width 264 height 18
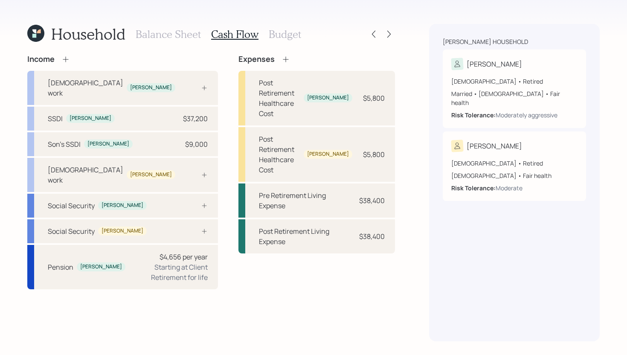
click at [393, 39] on div at bounding box center [389, 34] width 12 height 12
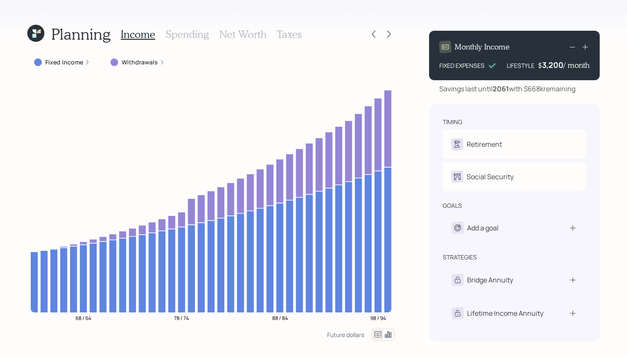
click at [146, 60] on label "Withdrawals" at bounding box center [139, 62] width 36 height 9
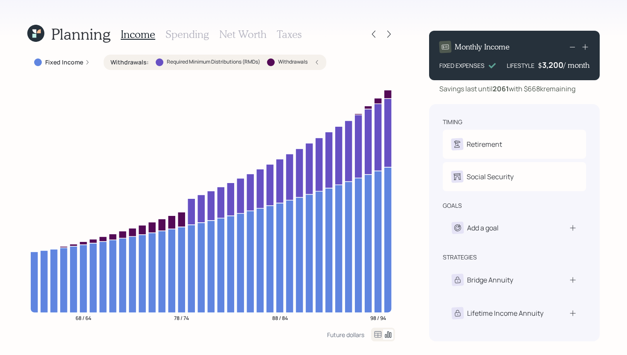
click at [146, 60] on label "Withdrawals :" at bounding box center [129, 62] width 38 height 9
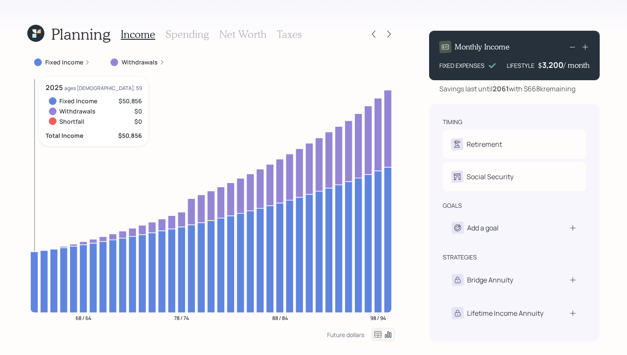
click at [33, 270] on icon at bounding box center [34, 281] width 8 height 61
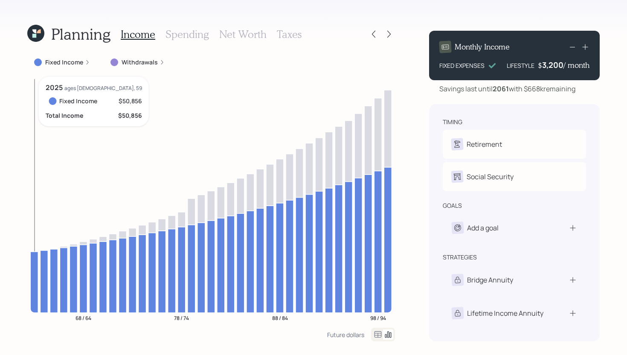
click at [32, 270] on icon at bounding box center [34, 281] width 8 height 61
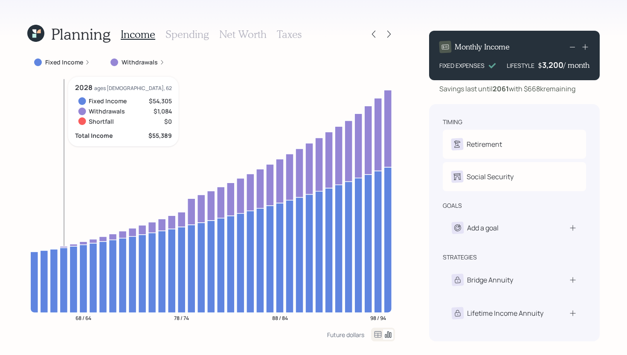
click at [66, 246] on icon at bounding box center [64, 246] width 8 height 1
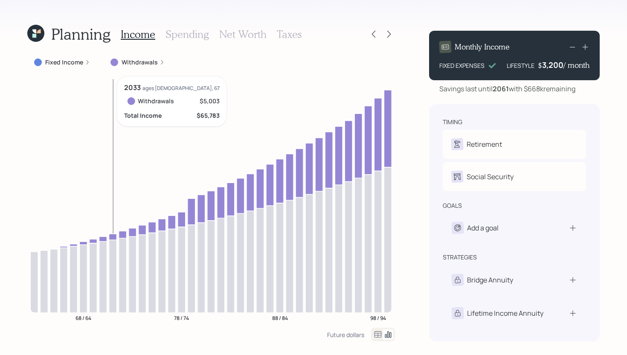
click at [113, 236] on icon at bounding box center [113, 237] width 8 height 6
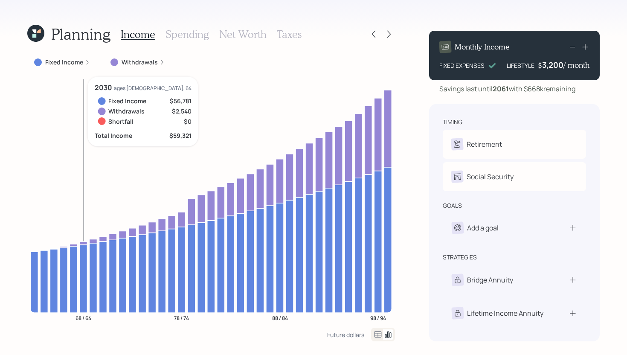
click at [83, 242] on icon at bounding box center [83, 242] width 8 height 3
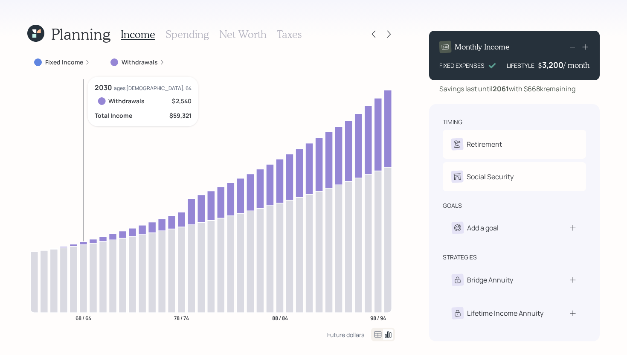
click at [83, 242] on icon at bounding box center [83, 242] width 8 height 3
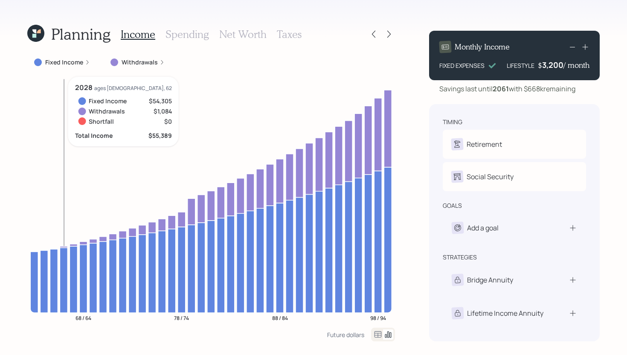
click at [65, 246] on icon at bounding box center [64, 246] width 8 height 1
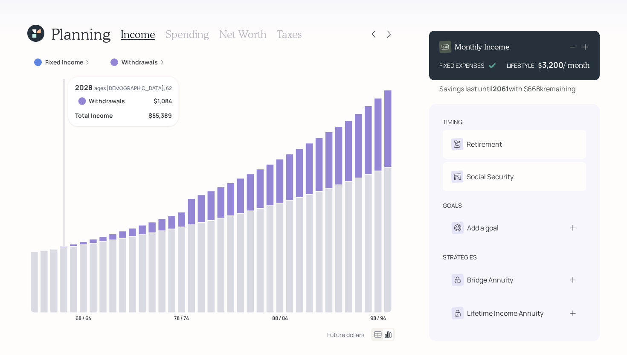
click at [66, 247] on icon at bounding box center [64, 246] width 8 height 1
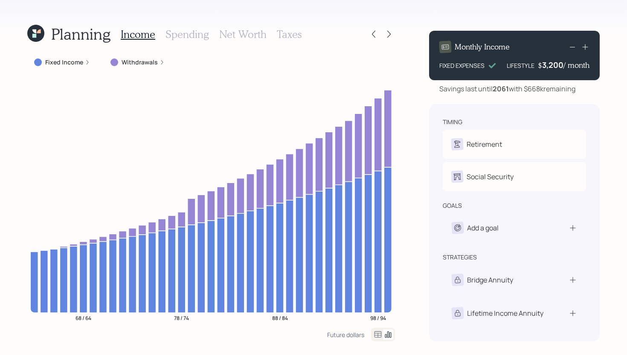
click at [146, 64] on label "Withdrawals" at bounding box center [139, 62] width 36 height 9
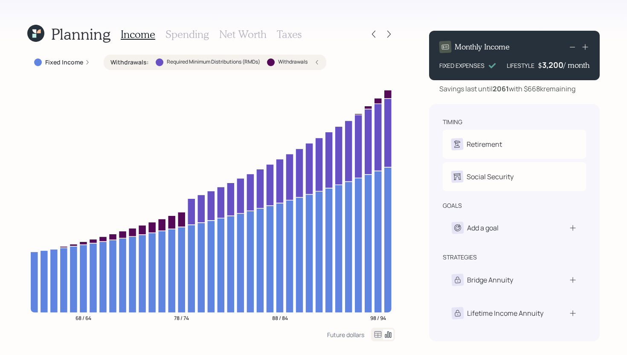
click at [146, 63] on label "Withdrawals :" at bounding box center [129, 62] width 38 height 9
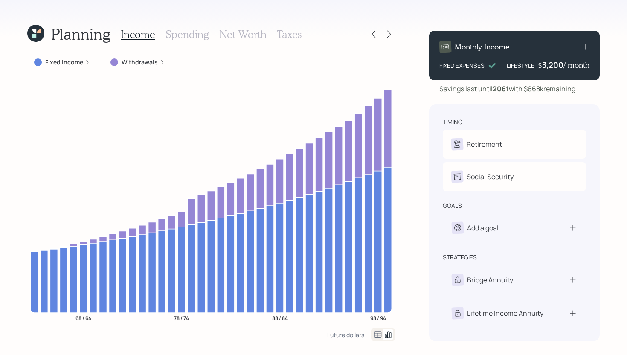
click at [185, 37] on h3 "Spending" at bounding box center [186, 34] width 43 height 12
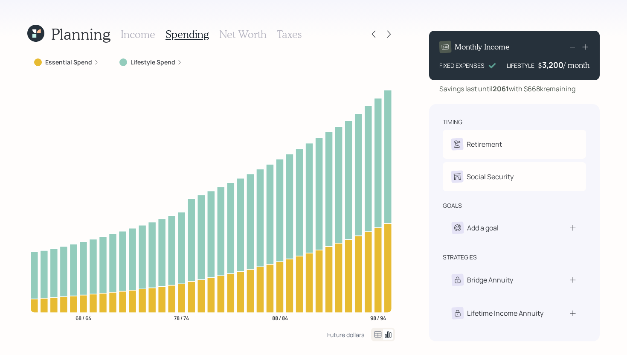
click at [127, 65] on div "Lifestyle Spend" at bounding box center [150, 62] width 63 height 9
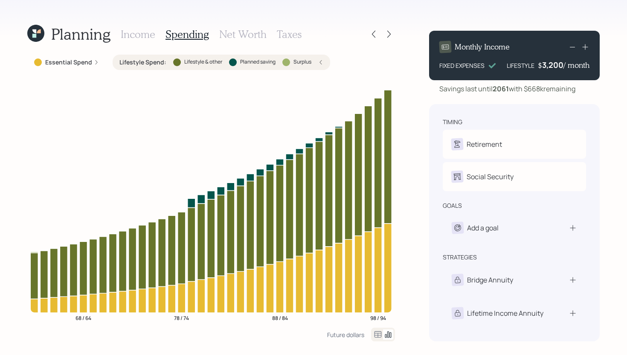
click at [231, 63] on div at bounding box center [233, 62] width 8 height 8
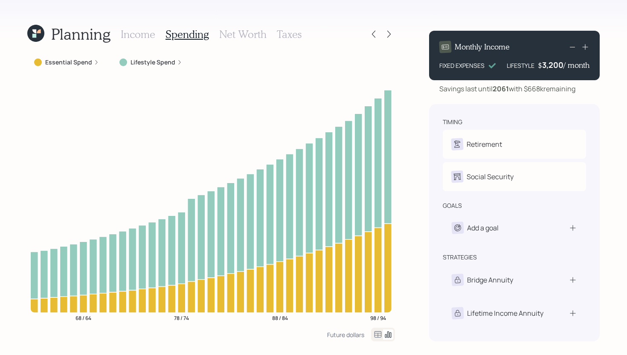
click at [146, 36] on h3 "Income" at bounding box center [138, 34] width 35 height 12
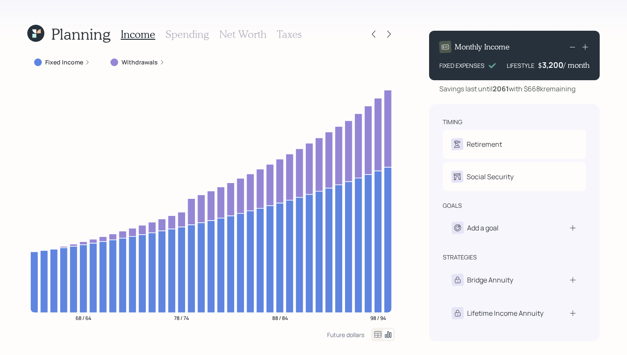
click at [203, 39] on h3 "Spending" at bounding box center [186, 34] width 43 height 12
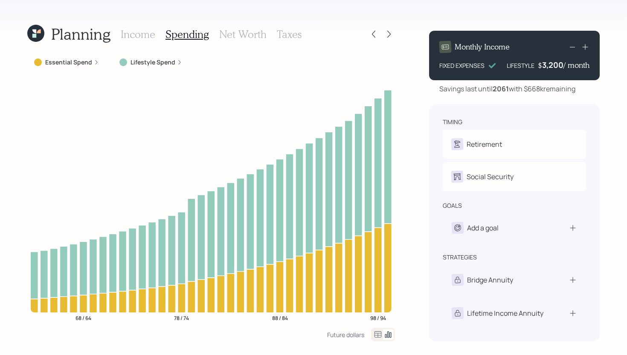
click at [146, 37] on h3 "Income" at bounding box center [138, 34] width 35 height 12
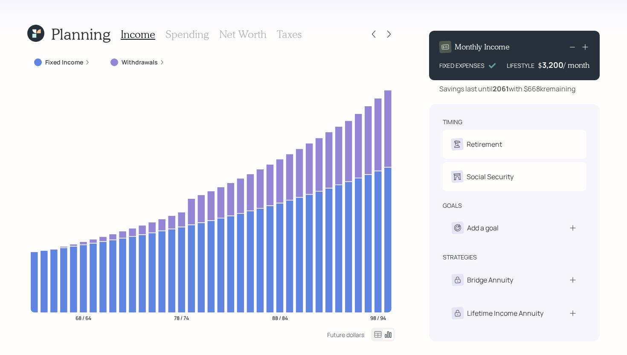
click at [179, 38] on h3 "Spending" at bounding box center [186, 34] width 43 height 12
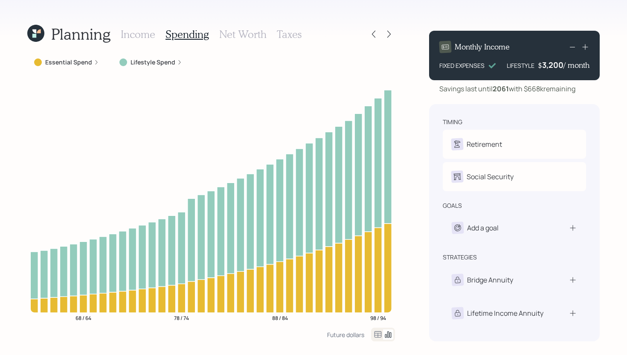
click at [278, 36] on h3 "Taxes" at bounding box center [289, 34] width 25 height 12
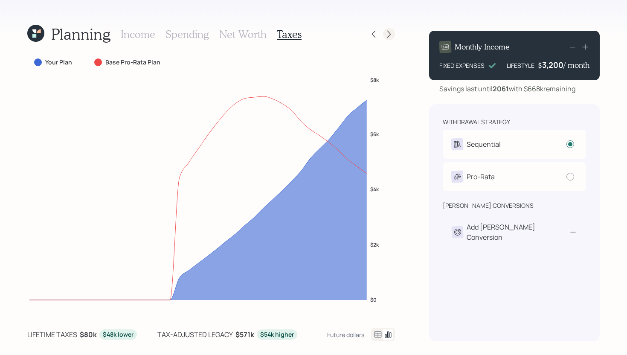
click at [387, 31] on icon at bounding box center [388, 34] width 3 height 7
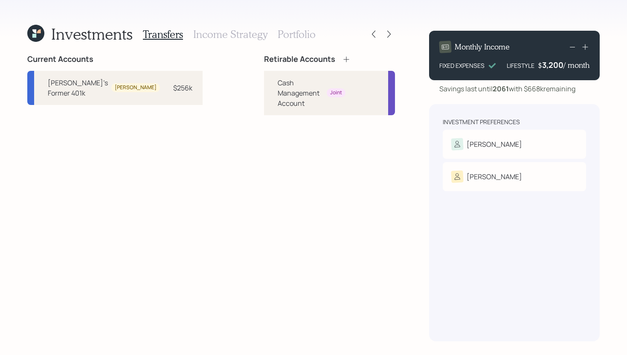
click at [342, 61] on icon at bounding box center [346, 59] width 9 height 9
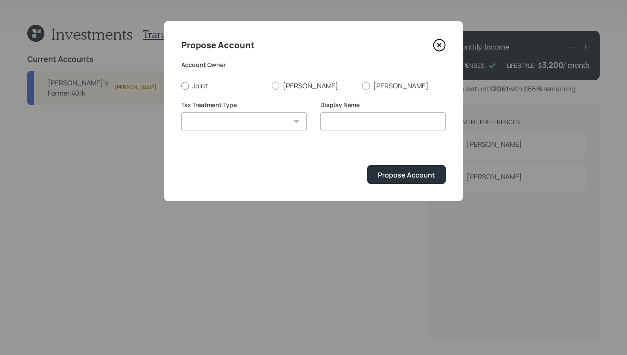
click at [193, 88] on label "Joint" at bounding box center [223, 85] width 84 height 9
click at [181, 86] on input "Joint" at bounding box center [181, 85] width 0 height 0
radio input "true"
click at [378, 88] on label "[PERSON_NAME]" at bounding box center [404, 85] width 84 height 9
click at [362, 86] on input "[PERSON_NAME]" at bounding box center [361, 85] width 0 height 0
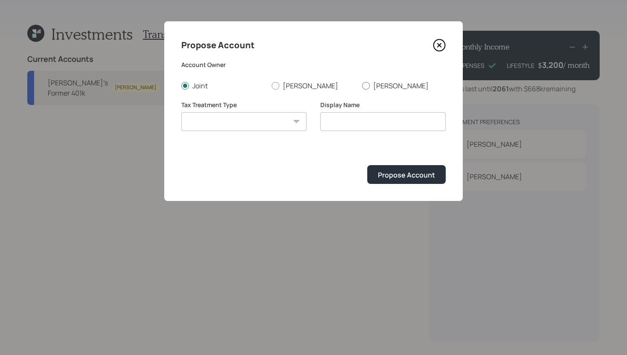
radio input "true"
click at [235, 118] on select "[PERSON_NAME] Taxable Traditional" at bounding box center [243, 121] width 125 height 19
select select "traditional"
click at [181, 112] on select "[PERSON_NAME] Taxable Traditional" at bounding box center [243, 121] width 125 height 19
click at [369, 124] on input "Traditional" at bounding box center [382, 121] width 125 height 19
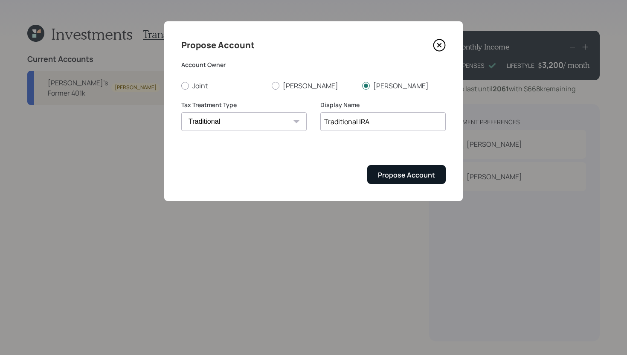
type input "Traditional IRA"
click at [395, 174] on div "Propose Account" at bounding box center [406, 174] width 57 height 9
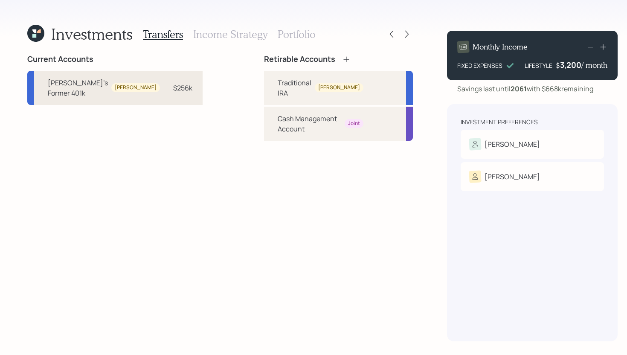
click at [173, 85] on div "$256k" at bounding box center [182, 88] width 19 height 10
click at [277, 78] on div "Traditional IRA" at bounding box center [294, 88] width 34 height 20
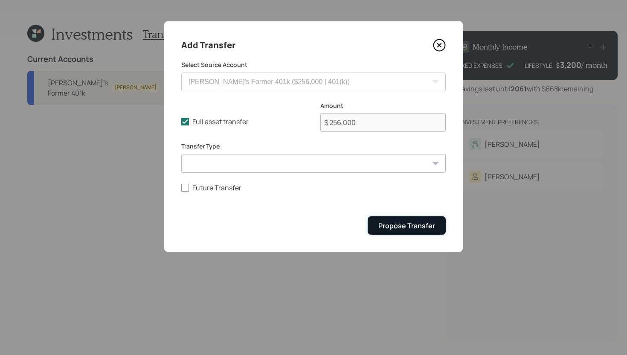
click at [401, 222] on div "Propose Transfer" at bounding box center [406, 225] width 57 height 9
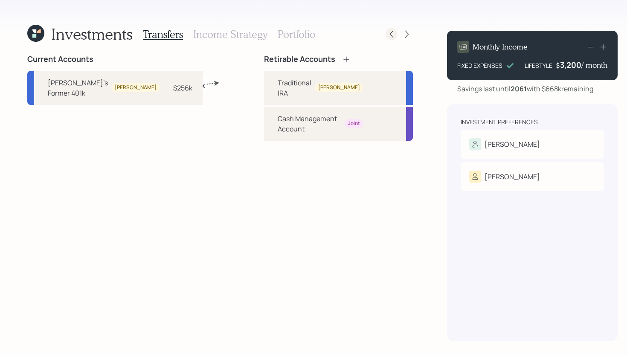
click at [387, 31] on icon at bounding box center [391, 34] width 9 height 9
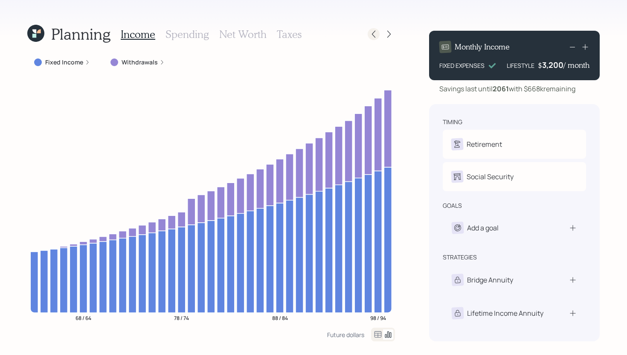
click at [376, 34] on icon at bounding box center [373, 34] width 9 height 9
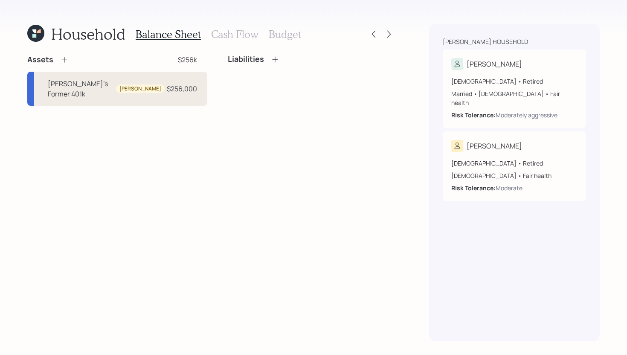
click at [101, 81] on div "[PERSON_NAME]'s Former 401k" at bounding box center [80, 88] width 65 height 20
select select "company_sponsored"
select select "balanced"
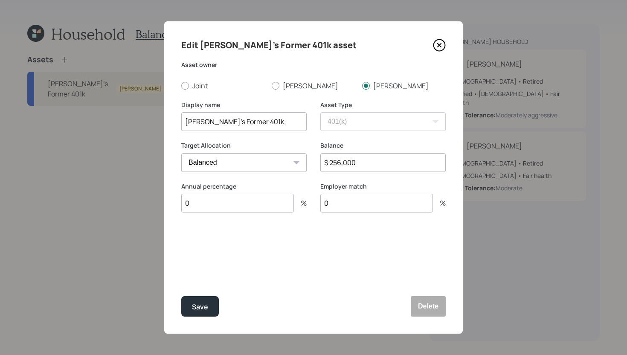
click at [231, 123] on input "[PERSON_NAME]'s Former 401k" at bounding box center [243, 121] width 125 height 19
type input "[PERSON_NAME]'s Former Traditional 401k"
click at [183, 311] on button "Save" at bounding box center [200, 306] width 38 height 20
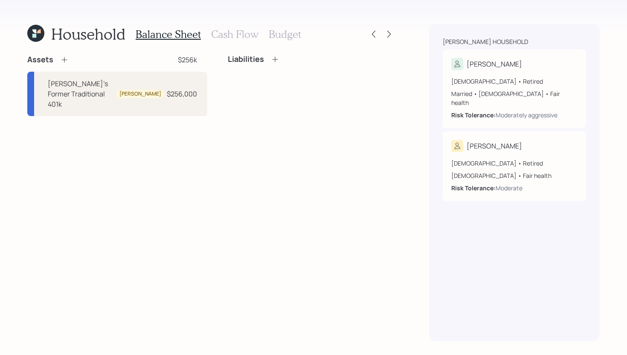
click at [66, 60] on icon at bounding box center [64, 59] width 9 height 9
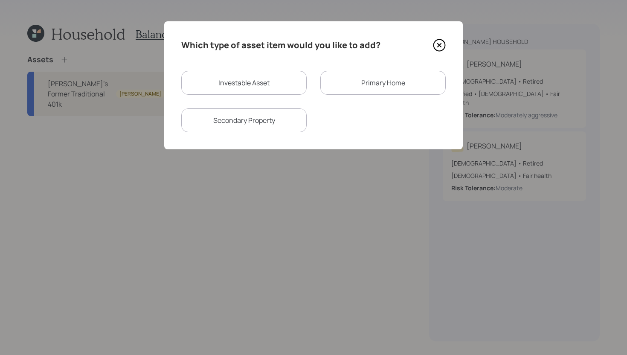
click at [257, 84] on div "Investable Asset" at bounding box center [243, 83] width 125 height 24
select select "taxable"
select select "balanced"
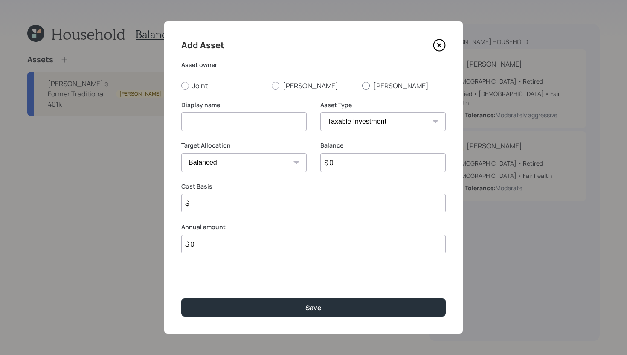
click at [376, 86] on label "[PERSON_NAME]" at bounding box center [404, 85] width 84 height 9
click at [362, 86] on input "[PERSON_NAME]" at bounding box center [361, 85] width 0 height 0
radio input "true"
click at [249, 122] on input at bounding box center [243, 121] width 125 height 19
type input "[PERSON_NAME]'s Former [PERSON_NAME] 401k"
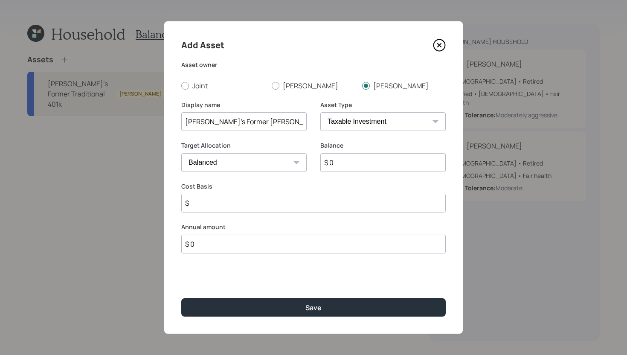
click at [360, 121] on select "SEP [PERSON_NAME] IRA 401(k) [PERSON_NAME] 401(k) 403(b) [PERSON_NAME] 403(b) 4…" at bounding box center [382, 121] width 125 height 19
select select "roth_401k"
click at [320, 112] on select "SEP [PERSON_NAME] IRA 401(k) [PERSON_NAME] 401(k) 403(b) [PERSON_NAME] 403(b) 4…" at bounding box center [382, 121] width 125 height 19
click at [274, 205] on input "number" at bounding box center [237, 203] width 113 height 19
type input "0"
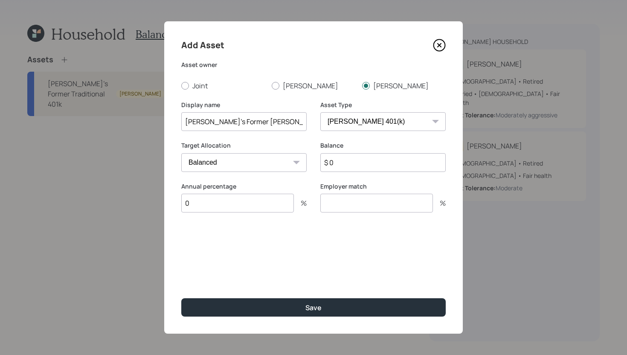
click at [351, 206] on input "number" at bounding box center [376, 203] width 113 height 19
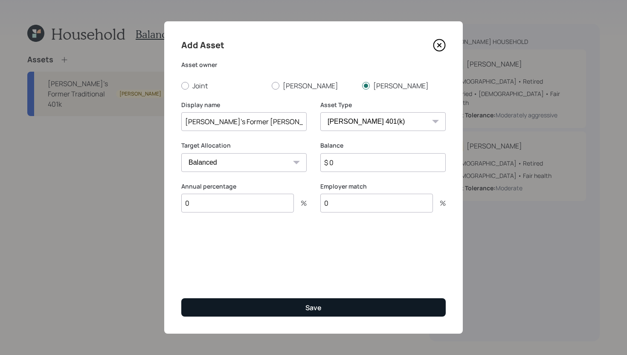
type input "0"
click at [334, 300] on button "Save" at bounding box center [313, 307] width 264 height 18
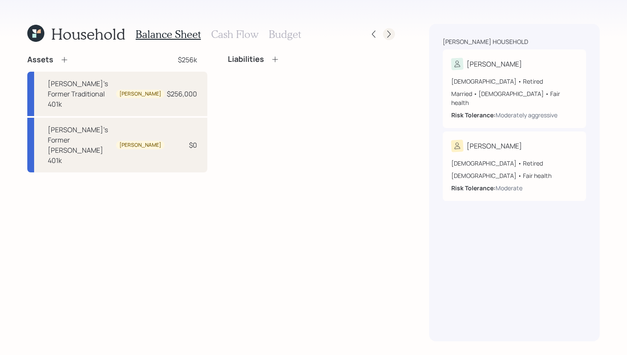
click at [385, 37] on icon at bounding box center [388, 34] width 9 height 9
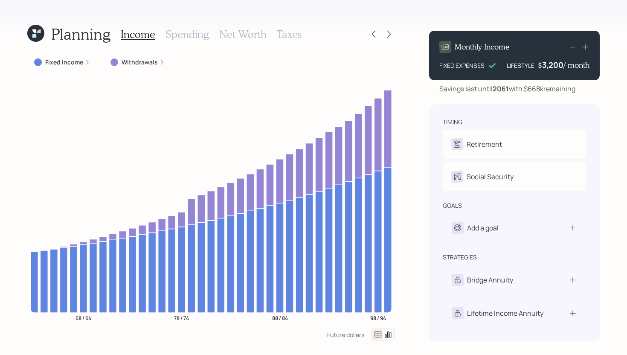
click at [385, 37] on icon at bounding box center [388, 34] width 9 height 9
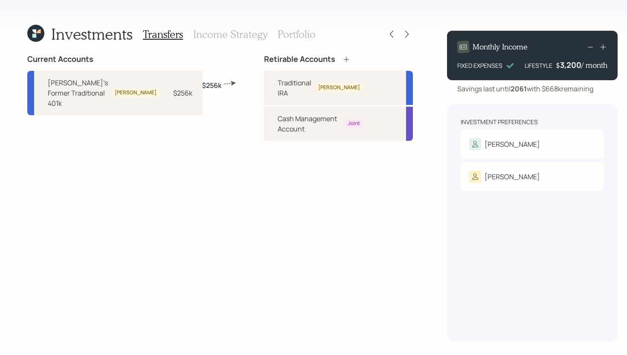
click at [342, 61] on icon at bounding box center [346, 59] width 9 height 9
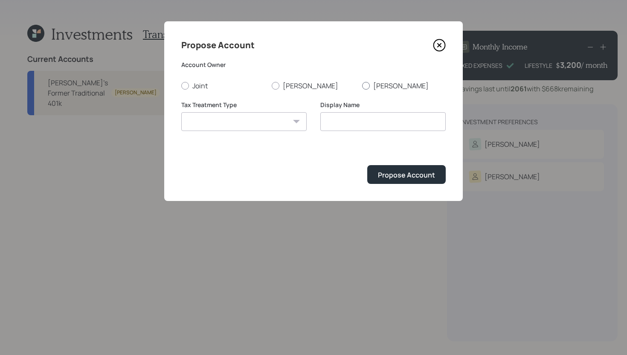
click at [367, 85] on div at bounding box center [366, 86] width 8 height 8
click at [362, 85] on input "[PERSON_NAME]" at bounding box center [361, 85] width 0 height 0
radio input "true"
click at [279, 117] on select "[PERSON_NAME] Taxable Traditional" at bounding box center [243, 121] width 125 height 19
select select "[PERSON_NAME]"
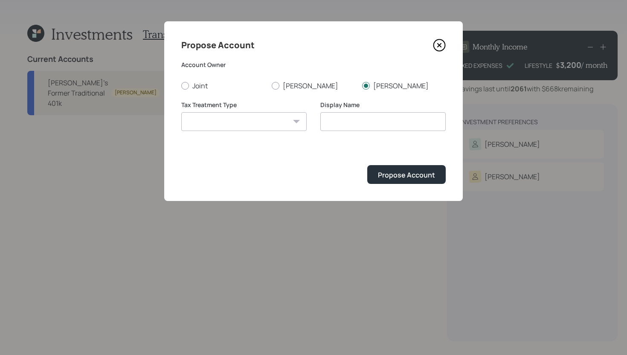
click at [181, 112] on select "[PERSON_NAME] Taxable Traditional" at bounding box center [243, 121] width 125 height 19
click at [362, 119] on input "[PERSON_NAME]" at bounding box center [382, 121] width 125 height 19
type input "[PERSON_NAME]"
click at [411, 181] on button "Propose Account" at bounding box center [406, 174] width 78 height 18
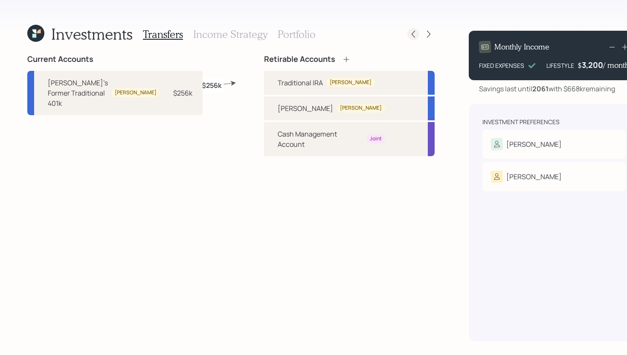
click at [409, 32] on icon at bounding box center [413, 34] width 9 height 9
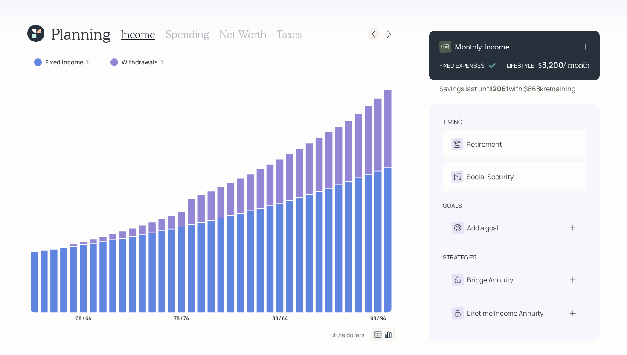
click at [373, 36] on icon at bounding box center [373, 34] width 9 height 9
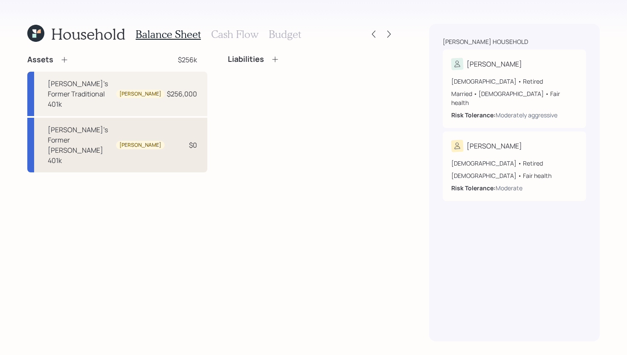
click at [75, 124] on div "[PERSON_NAME]'s Former [PERSON_NAME] 401k" at bounding box center [80, 144] width 65 height 41
select select "roth_401k"
select select "balanced"
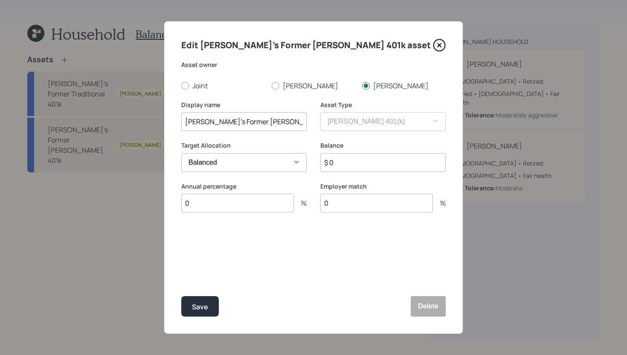
click at [348, 162] on input "$ 0" at bounding box center [382, 162] width 125 height 19
type input "$ 54,383"
click at [204, 309] on div "Save" at bounding box center [200, 307] width 16 height 12
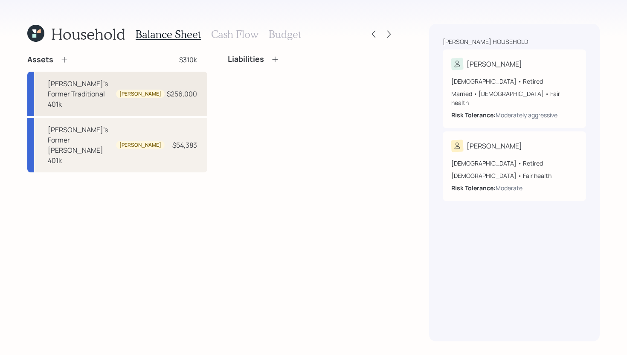
click at [106, 93] on div "[PERSON_NAME]'s Former Traditional 401k" at bounding box center [80, 93] width 65 height 31
select select "company_sponsored"
select select "balanced"
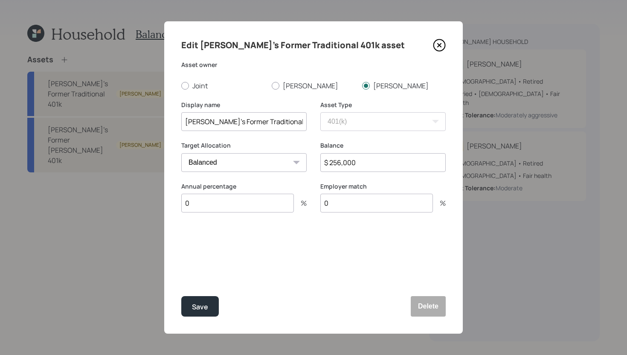
click at [369, 166] on input "$ 256,000" at bounding box center [382, 162] width 125 height 19
type input "$ 203,000"
click at [200, 311] on button "Save" at bounding box center [200, 306] width 38 height 20
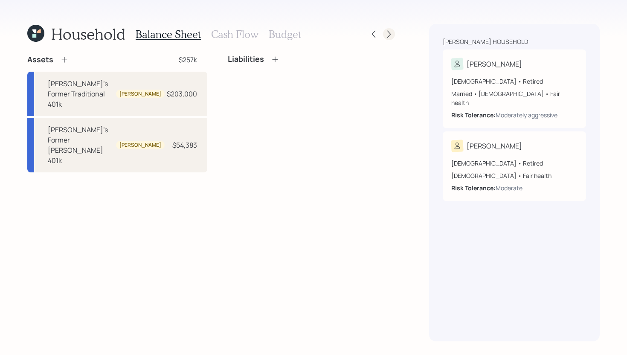
click at [390, 35] on icon at bounding box center [388, 34] width 9 height 9
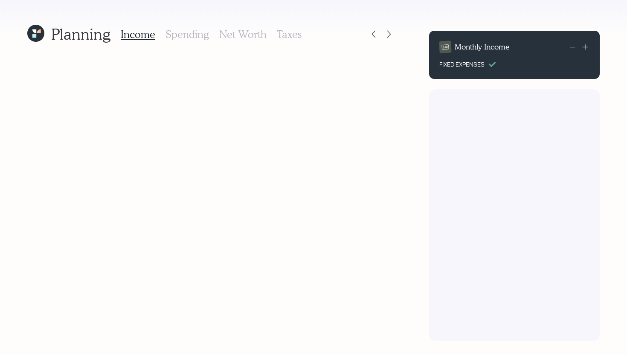
click at [286, 33] on h3 "Taxes" at bounding box center [289, 34] width 25 height 12
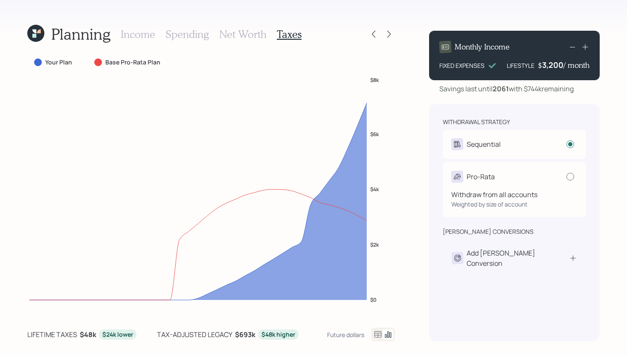
click at [569, 173] on div at bounding box center [570, 177] width 8 height 8
click at [566, 176] on input "radio" at bounding box center [566, 176] width 0 height 0
radio input "false"
radio input "true"
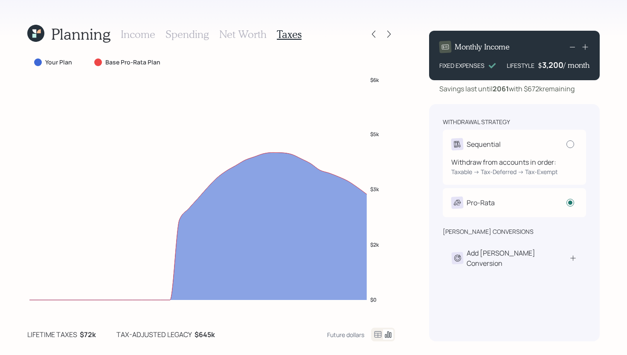
click at [569, 144] on div at bounding box center [570, 144] width 8 height 8
click at [566, 144] on input "radio" at bounding box center [566, 144] width 0 height 0
radio input "true"
radio input "false"
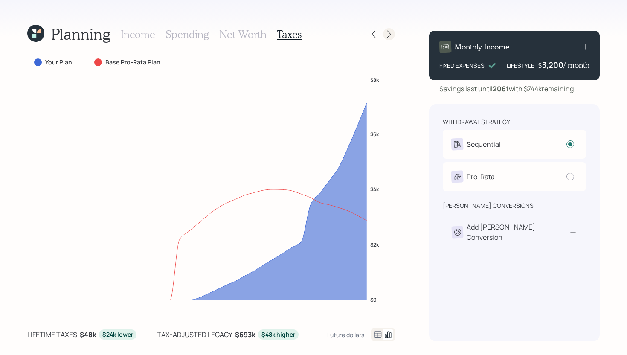
click at [391, 35] on icon at bounding box center [388, 34] width 9 height 9
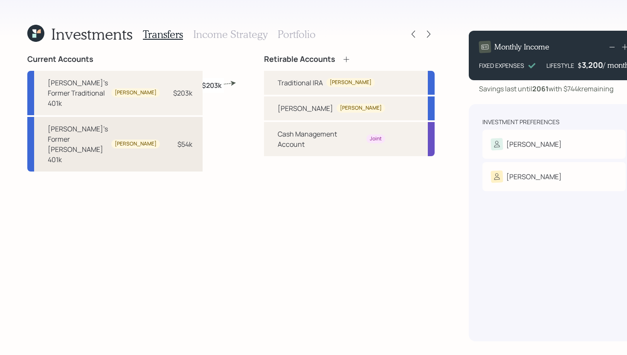
click at [176, 127] on div "Traci's Former Roth 401k Traci $54k" at bounding box center [114, 144] width 175 height 55
click at [277, 107] on div "[PERSON_NAME]" at bounding box center [304, 108] width 55 height 10
select select "9eefe648-9c62-4d0b-8a26-2fc430c28fd5"
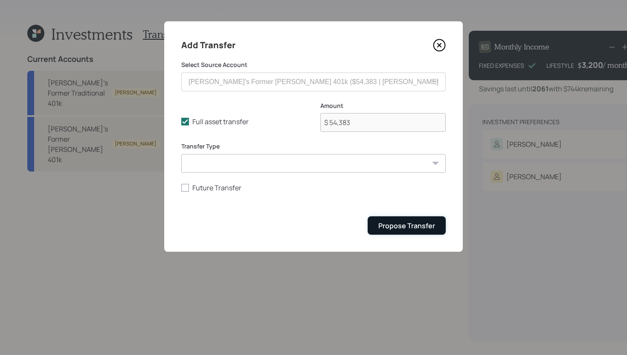
click at [400, 219] on button "Propose Transfer" at bounding box center [406, 225] width 78 height 18
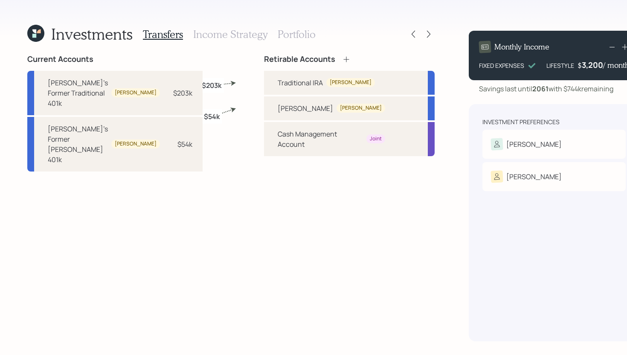
click at [244, 37] on h3 "Income Strategy" at bounding box center [230, 34] width 74 height 12
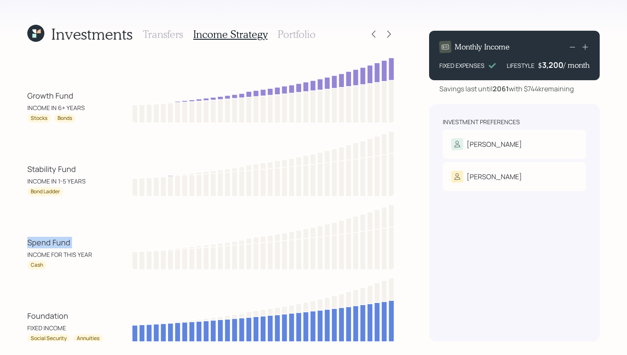
drag, startPoint x: 25, startPoint y: 241, endPoint x: 84, endPoint y: 241, distance: 58.8
click at [84, 241] on div "Investments Transfers Income Strategy Portfolio Growth Fund INCOME IN 6+ YEARS …" at bounding box center [313, 177] width 627 height 355
click at [70, 170] on div "Stability Fund" at bounding box center [51, 169] width 49 height 12
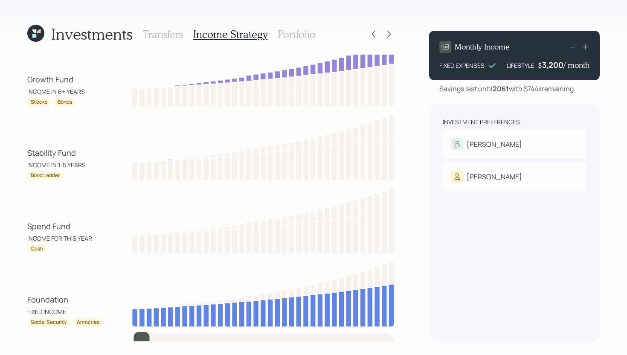
scroll to position [30, 0]
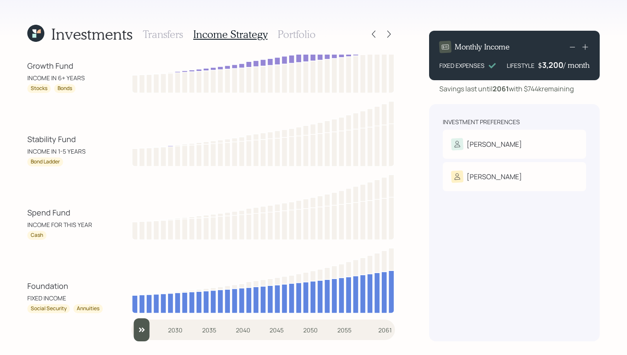
click at [145, 332] on input "slider" at bounding box center [262, 329] width 263 height 23
drag, startPoint x: 151, startPoint y: 332, endPoint x: 170, endPoint y: 328, distance: 20.0
click at [170, 328] on input "slider" at bounding box center [262, 329] width 263 height 23
click at [177, 330] on input "slider" at bounding box center [262, 329] width 263 height 23
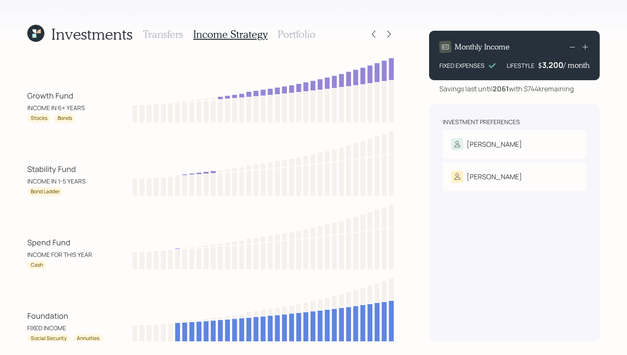
scroll to position [4, 0]
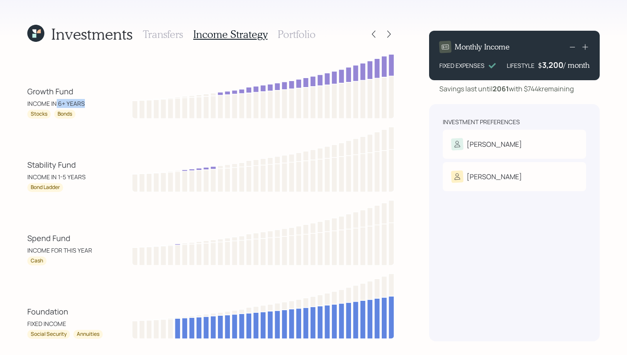
drag, startPoint x: 98, startPoint y: 104, endPoint x: 57, endPoint y: 101, distance: 41.0
click at [57, 101] on div "Growth Fund INCOME IN 6+ YEARS" at bounding box center [65, 97] width 77 height 22
click at [94, 98] on div "Growth Fund INCOME IN 6+ YEARS" at bounding box center [65, 97] width 77 height 22
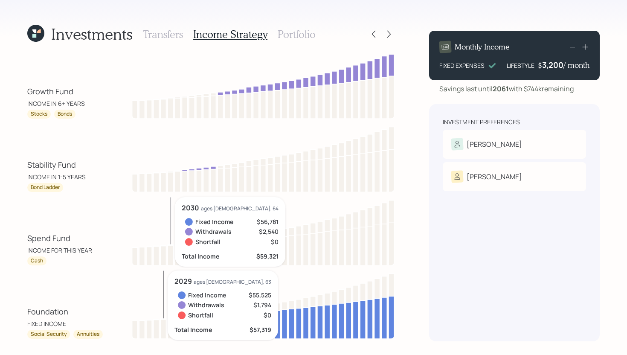
scroll to position [30, 0]
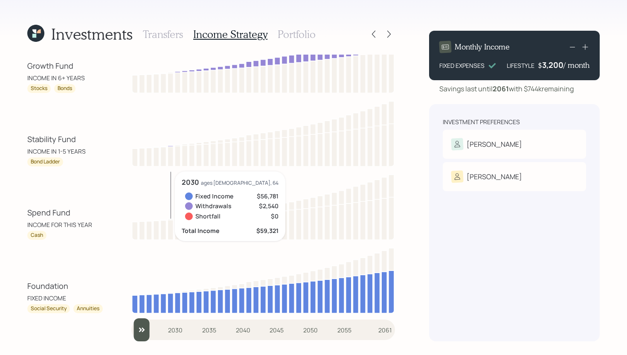
type input "2025"
drag, startPoint x: 185, startPoint y: 328, endPoint x: 94, endPoint y: 323, distance: 91.8
click at [93, 323] on div "Growth Fund INCOME IN 6+ YEARS Stocks Bonds Stability Fund INCOME IN 1-5 YEARS …" at bounding box center [210, 198] width 367 height 286
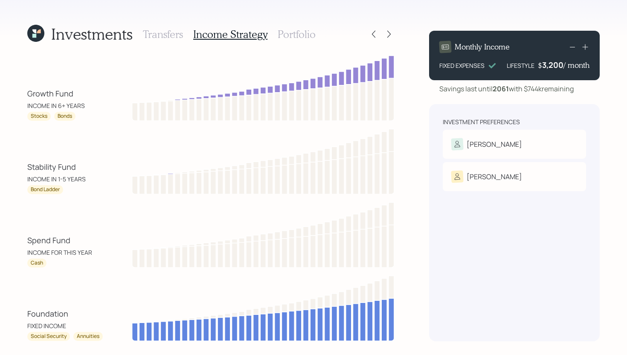
scroll to position [2, 0]
click at [375, 35] on icon at bounding box center [373, 34] width 9 height 9
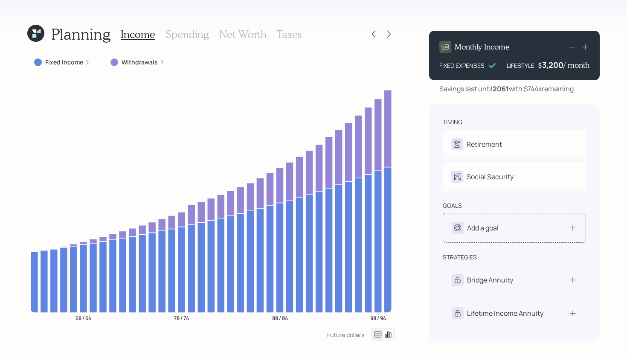
click at [486, 225] on div "Add a goal" at bounding box center [483, 228] width 32 height 10
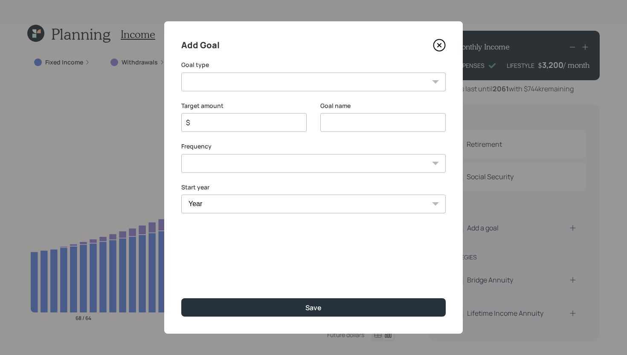
click at [274, 81] on select "Create an emergency fund Donate to charity Purchase a home Make a purchase Supp…" at bounding box center [313, 81] width 264 height 19
select select "support_dependent"
click at [181, 72] on select "Create an emergency fund Donate to charity Purchase a home Make a purchase Supp…" at bounding box center [313, 81] width 264 height 19
type input "Support a dependent"
click at [442, 43] on icon at bounding box center [439, 45] width 13 height 13
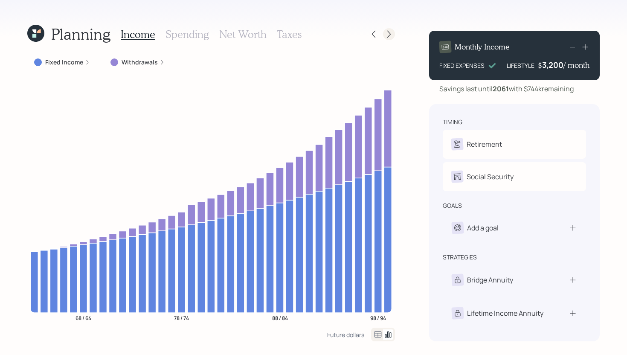
click at [389, 35] on icon at bounding box center [388, 34] width 3 height 7
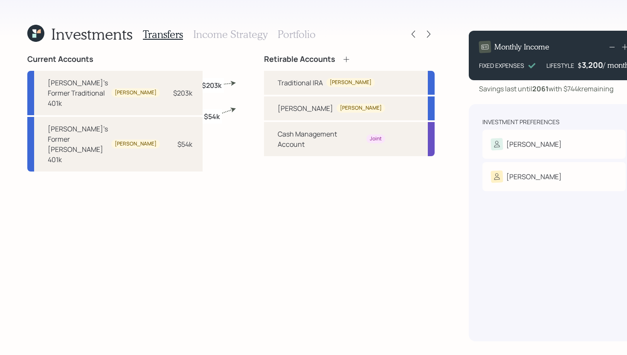
click at [268, 35] on div "Transfers Income Strategy Portfolio" at bounding box center [229, 34] width 173 height 20
click at [262, 35] on h3 "Income Strategy" at bounding box center [230, 34] width 74 height 12
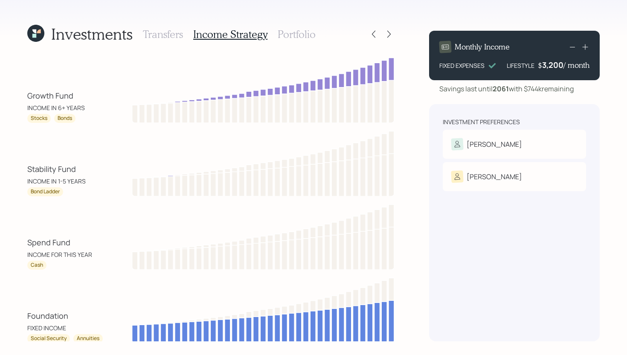
click at [300, 35] on h3 "Portfolio" at bounding box center [296, 34] width 38 height 12
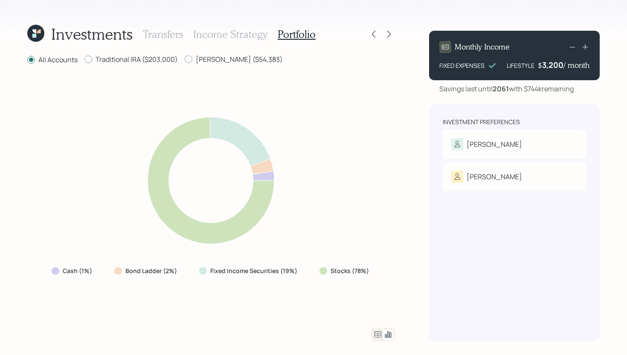
click at [377, 332] on icon at bounding box center [378, 334] width 10 height 10
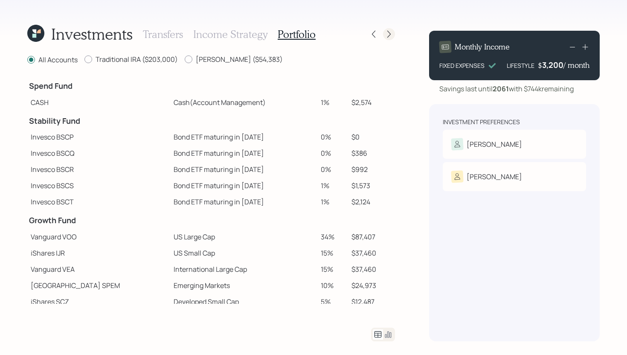
click at [388, 36] on icon at bounding box center [388, 34] width 3 height 7
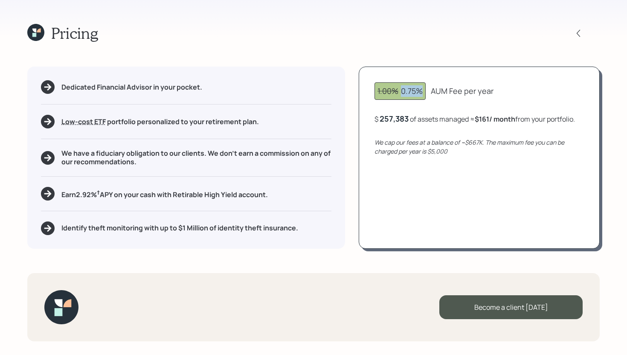
drag, startPoint x: 400, startPoint y: 92, endPoint x: 425, endPoint y: 92, distance: 25.1
click at [425, 92] on div "1.00% 0.75%" at bounding box center [399, 90] width 51 height 17
drag, startPoint x: 401, startPoint y: 90, endPoint x: 433, endPoint y: 90, distance: 32.0
click at [433, 90] on div "1.00% 0.75% AUM Fee per year" at bounding box center [478, 90] width 209 height 17
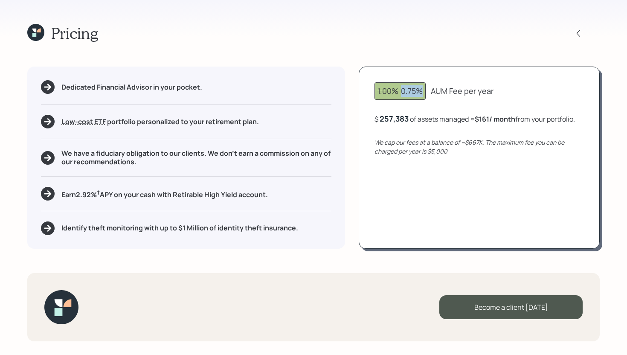
click at [437, 75] on div "1.00% 0.75% AUM Fee per year $ 257,383 of assets managed ≈ $161 / month from yo…" at bounding box center [478, 157] width 241 height 182
click at [573, 35] on div at bounding box center [578, 33] width 12 height 12
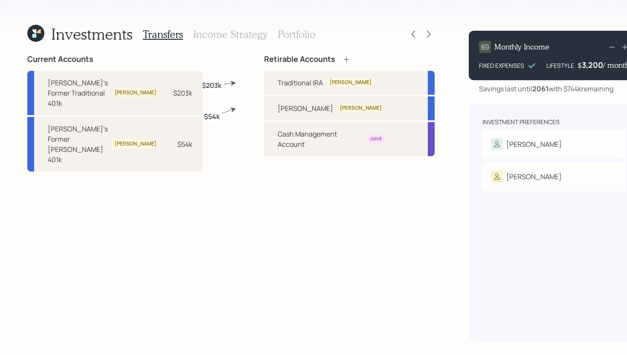
click at [298, 35] on h3 "Portfolio" at bounding box center [296, 34] width 38 height 12
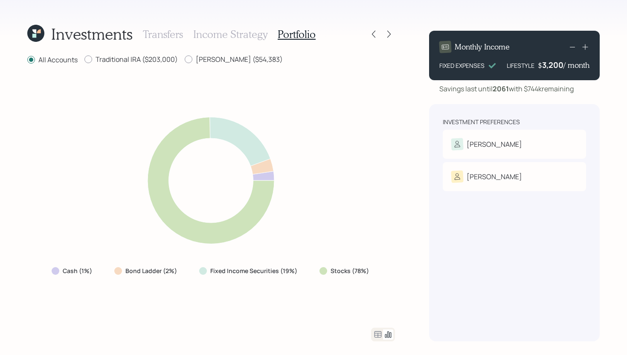
click at [375, 332] on icon at bounding box center [377, 334] width 7 height 6
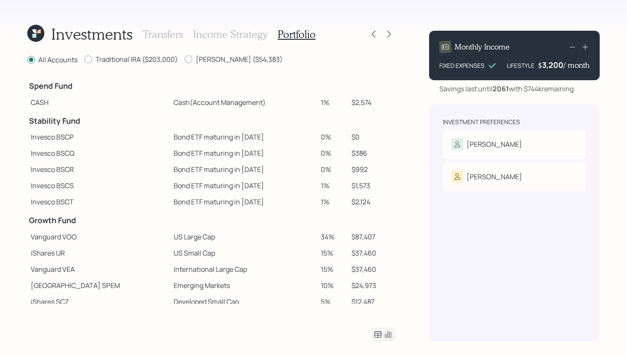
drag, startPoint x: 321, startPoint y: 102, endPoint x: 301, endPoint y: 102, distance: 20.5
click at [301, 102] on tr "CASH Cash (Account Management) 1% $2,574" at bounding box center [210, 102] width 367 height 16
click at [268, 137] on td "Bond ETF maturing in 2025" at bounding box center [243, 137] width 147 height 16
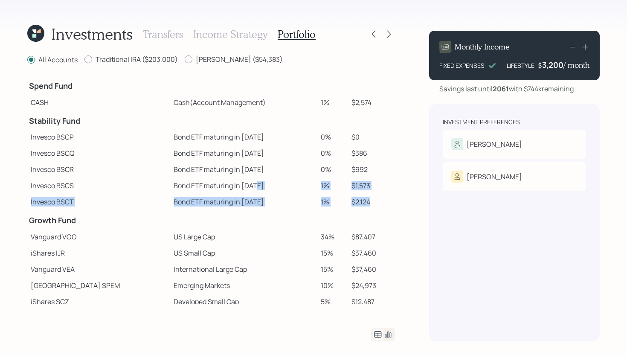
drag, startPoint x: 371, startPoint y: 202, endPoint x: 254, endPoint y: 190, distance: 117.8
click at [254, 190] on tbody "Spend Fund CASH Cash (Account Management) 1% $2,574 Stability Fund Invesco BSCP…" at bounding box center [210, 248] width 367 height 347
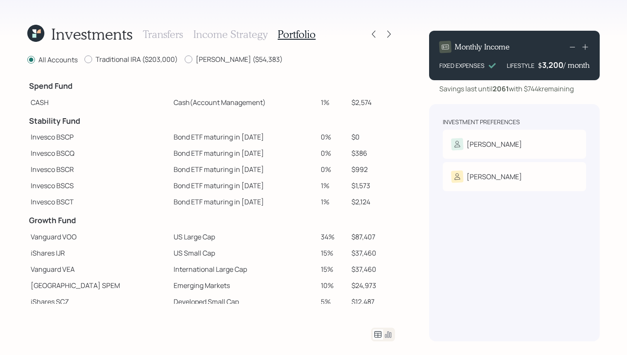
click at [113, 190] on td "Invesco BSCS" at bounding box center [98, 185] width 143 height 16
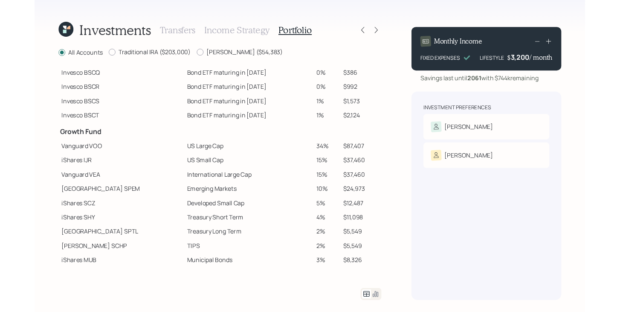
scroll to position [119, 0]
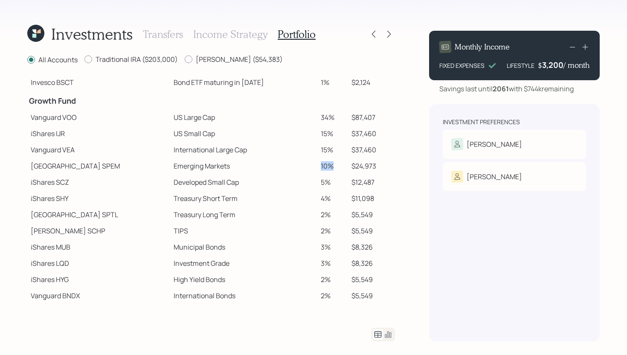
drag, startPoint x: 324, startPoint y: 167, endPoint x: 304, endPoint y: 167, distance: 19.6
click at [304, 167] on tr "State Street SPEM Emerging Markets 10% $24,973" at bounding box center [210, 166] width 367 height 16
click at [323, 168] on td "10%" at bounding box center [332, 166] width 30 height 16
drag, startPoint x: 205, startPoint y: 166, endPoint x: 147, endPoint y: 166, distance: 58.0
click at [170, 166] on td "Emerging Markets" at bounding box center [243, 166] width 147 height 16
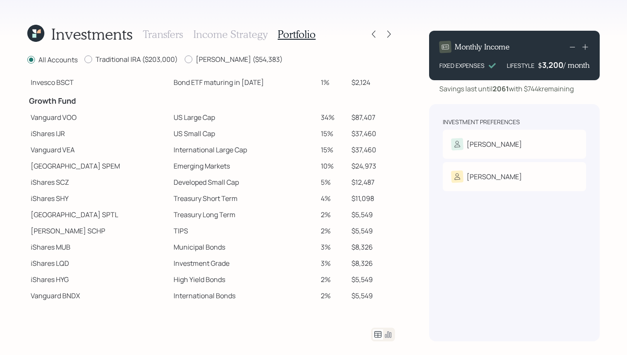
click at [324, 165] on td "10%" at bounding box center [332, 166] width 30 height 16
drag, startPoint x: 322, startPoint y: 165, endPoint x: 305, endPoint y: 165, distance: 17.5
click at [305, 165] on tr "State Street SPEM Emerging Markets 10% $24,973" at bounding box center [210, 166] width 367 height 16
click at [323, 167] on td "10%" at bounding box center [332, 166] width 30 height 16
drag, startPoint x: 323, startPoint y: 167, endPoint x: 286, endPoint y: 167, distance: 37.1
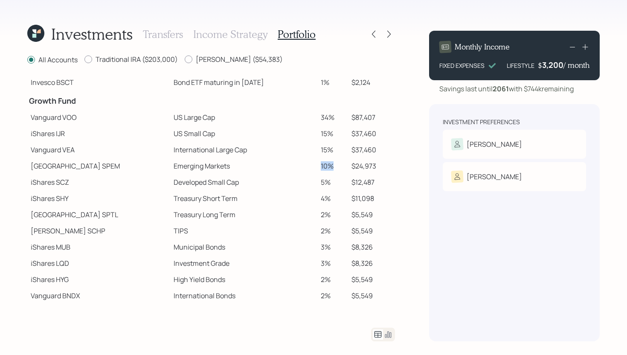
click at [286, 167] on tr "State Street SPEM Emerging Markets 10% $24,973" at bounding box center [210, 166] width 367 height 16
click at [391, 34] on icon at bounding box center [388, 34] width 9 height 9
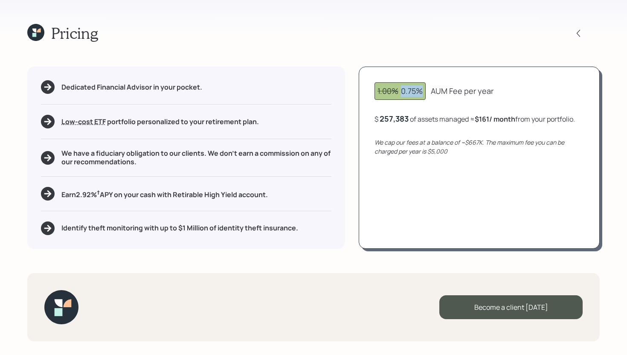
drag, startPoint x: 425, startPoint y: 91, endPoint x: 402, endPoint y: 91, distance: 23.4
click at [402, 91] on div "1.00% 0.75%" at bounding box center [399, 90] width 51 height 17
click at [439, 98] on div "1.00% 0.75% AUM Fee per year" at bounding box center [478, 90] width 209 height 17
click at [42, 35] on icon at bounding box center [35, 32] width 17 height 17
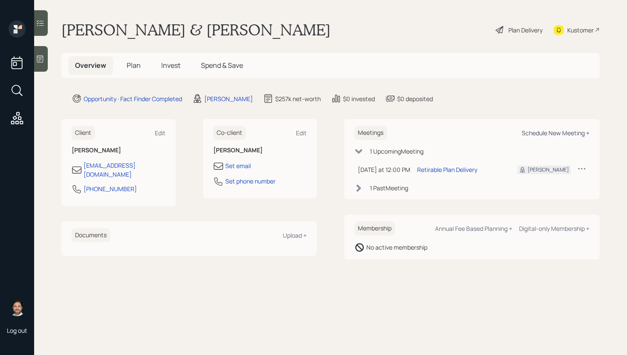
click at [542, 135] on div "Schedule New Meeting +" at bounding box center [555, 133] width 68 height 8
select select "bffa7908-1b2a-4c79-9bb6-f0ec9aed22d3"
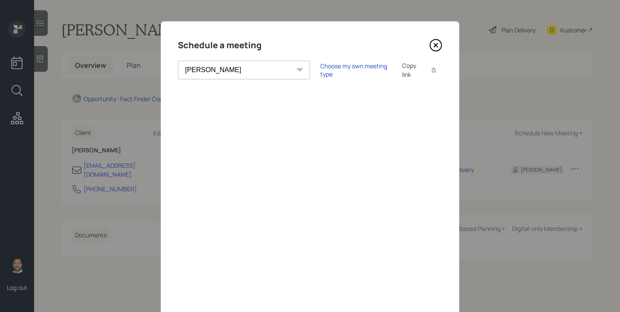
click at [436, 45] on icon at bounding box center [435, 45] width 13 height 13
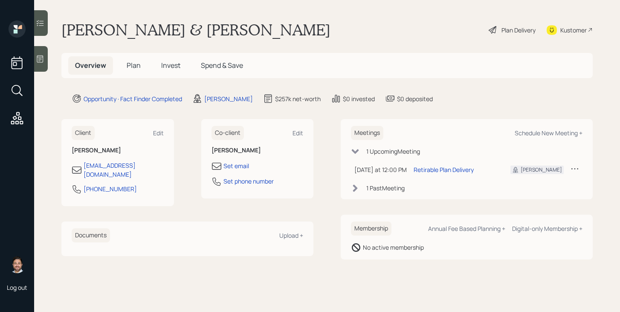
click at [136, 72] on h5 "Plan" at bounding box center [134, 65] width 28 height 18
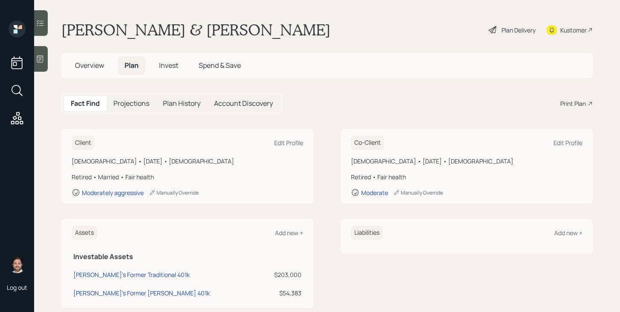
click at [576, 103] on div "Print Plan" at bounding box center [573, 103] width 26 height 9
